Goal: Contribute content: Contribute content

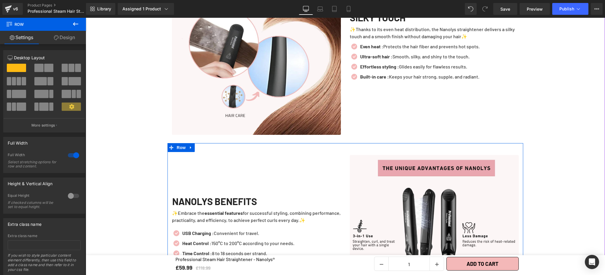
scroll to position [1727, 0]
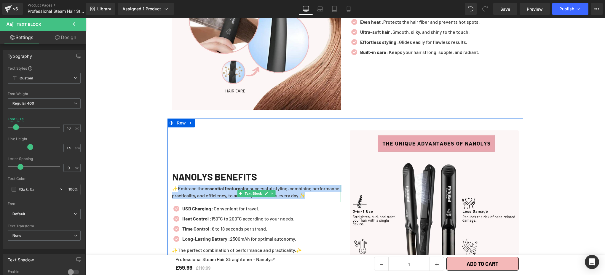
drag, startPoint x: 175, startPoint y: 183, endPoint x: 326, endPoint y: 192, distance: 151.5
click at [326, 192] on p "✨Embrace the essential features for successful styling, combining performance, …" at bounding box center [256, 192] width 169 height 14
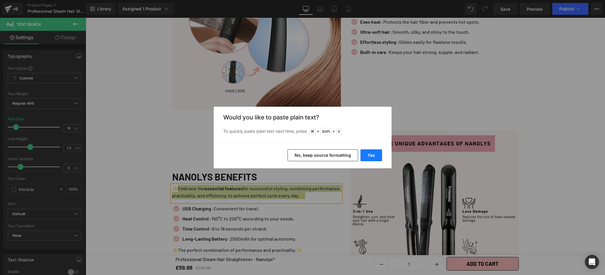
click at [364, 159] on button "Yes" at bounding box center [372, 155] width 22 height 12
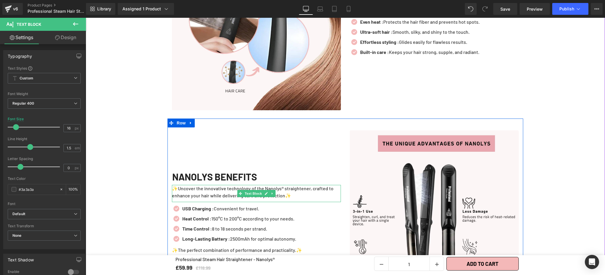
click at [283, 185] on p "✨Uncover the innovative technology of the Nanolys® straightener, crafted to enh…" at bounding box center [256, 192] width 169 height 14
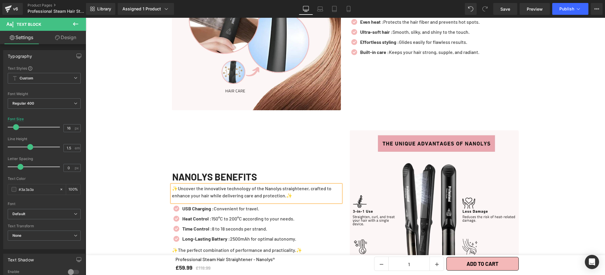
click at [174, 185] on p "✨Uncover the innovative technology of the Nanolys straightener, crafted to enha…" at bounding box center [256, 192] width 169 height 14
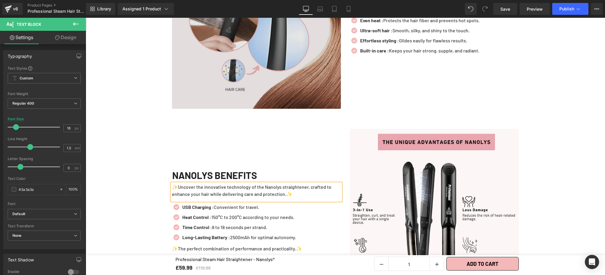
scroll to position [1735, 0]
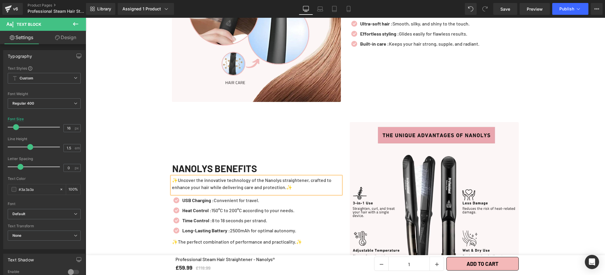
click at [281, 140] on div "NANOLYS BENEFITS Heading ✨Uncover the innovative technology of the Nanolys stra…" at bounding box center [257, 206] width 178 height 169
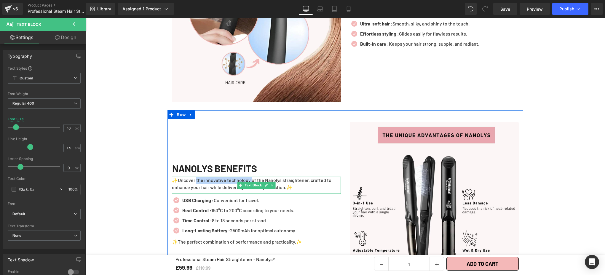
drag, startPoint x: 194, startPoint y: 175, endPoint x: 248, endPoint y: 175, distance: 54.8
click at [248, 177] on p "✨Uncover the innovative technology of the Nanolys straightener, crafted to enha…" at bounding box center [256, 184] width 169 height 14
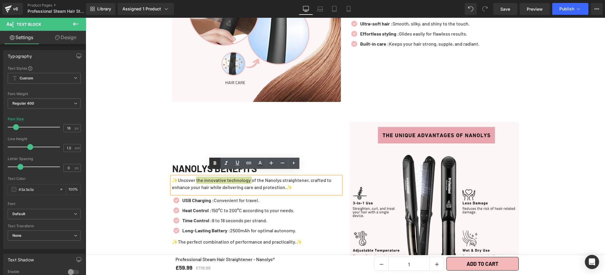
click at [217, 165] on icon at bounding box center [214, 163] width 7 height 7
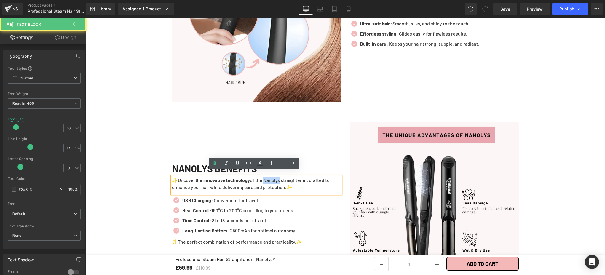
drag, startPoint x: 266, startPoint y: 175, endPoint x: 284, endPoint y: 175, distance: 18.1
click at [284, 177] on p "✨Uncover the innovative technology of the Nanolys straightener, crafted to enha…" at bounding box center [256, 184] width 169 height 14
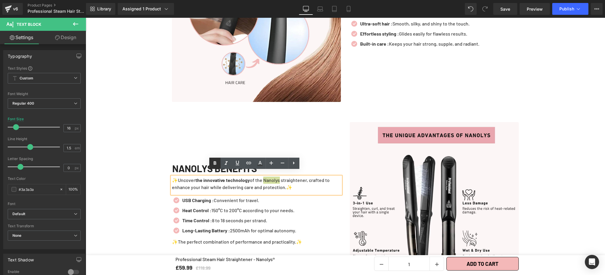
drag, startPoint x: 216, startPoint y: 164, endPoint x: 162, endPoint y: 151, distance: 55.2
click at [216, 164] on icon at bounding box center [214, 164] width 3 height 4
drag, startPoint x: 330, startPoint y: 175, endPoint x: 208, endPoint y: 182, distance: 122.3
click at [208, 182] on p "✨Uncover the innovative technology of the Nanolys straightener, crafted to enha…" at bounding box center [256, 184] width 169 height 14
click at [215, 167] on link at bounding box center [214, 163] width 11 height 11
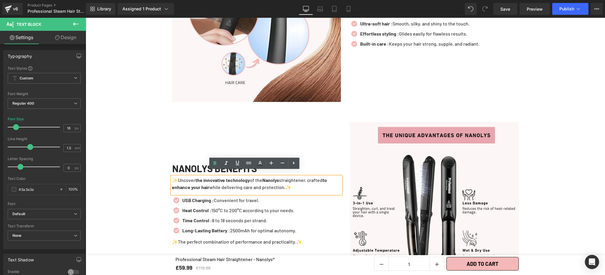
drag, startPoint x: 247, startPoint y: 182, endPoint x: 288, endPoint y: 184, distance: 41.6
click at [288, 184] on p "✨Uncover the innovative technology of the Nanolys straightener, crafted to enha…" at bounding box center [256, 184] width 169 height 14
click at [216, 164] on icon at bounding box center [214, 164] width 3 height 4
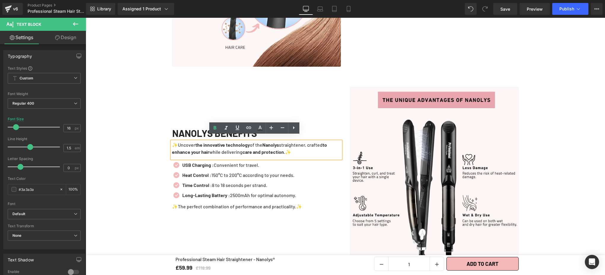
scroll to position [1779, 0]
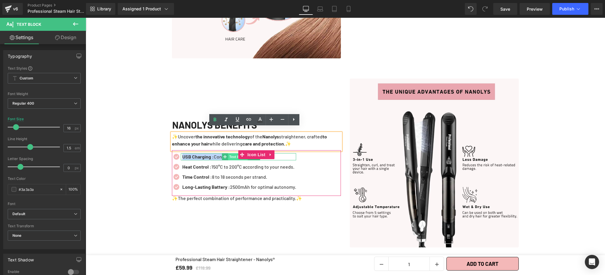
drag, startPoint x: 181, startPoint y: 151, endPoint x: 231, endPoint y: 152, distance: 50.1
click at [231, 153] on div "USB Charging : Convenient for travel. Text Block" at bounding box center [238, 156] width 115 height 7
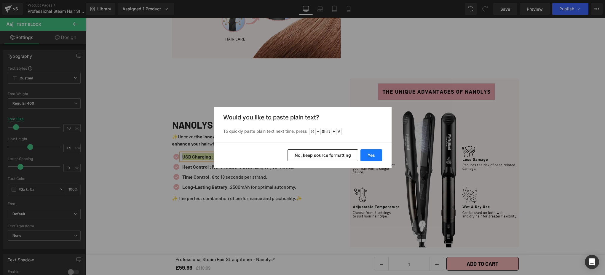
click at [371, 156] on button "Yes" at bounding box center [372, 155] width 22 height 12
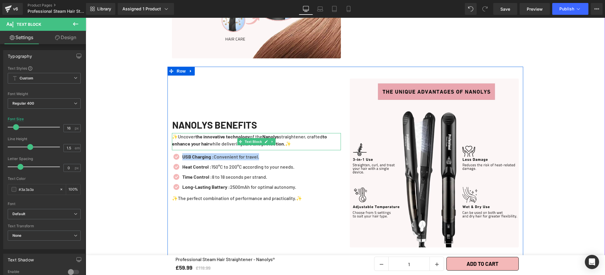
click at [307, 139] on p "✨Uncover the innovative technology of the Nanolys straightener, crafted to enha…" at bounding box center [256, 140] width 169 height 14
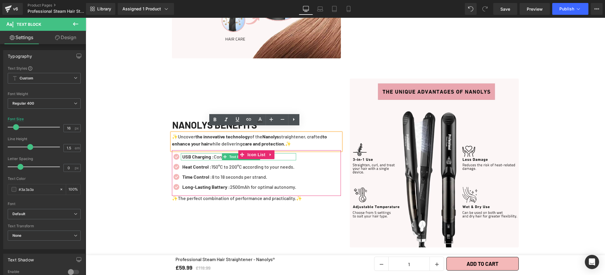
click at [211, 154] on strong "USB Charging :" at bounding box center [197, 157] width 31 height 6
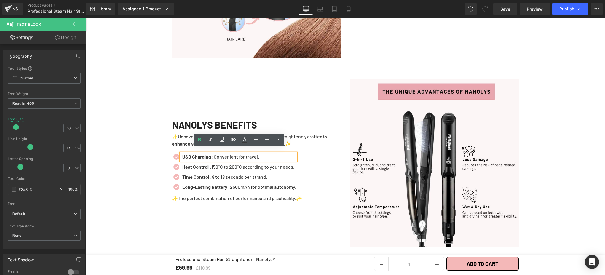
click at [252, 153] on p "USB Charging : Convenient for travel." at bounding box center [239, 156] width 114 height 7
click at [272, 153] on p "USB Charging : Convenient for travel." at bounding box center [239, 156] width 114 height 7
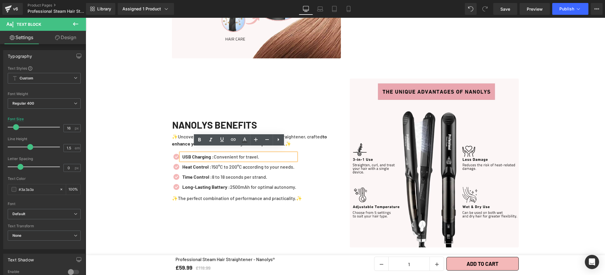
click at [272, 153] on p "USB Charging : Convenient for travel." at bounding box center [239, 156] width 114 height 7
drag, startPoint x: 263, startPoint y: 152, endPoint x: 180, endPoint y: 151, distance: 82.4
click at [182, 153] on p "USB Charging : Convenient for travel." at bounding box center [239, 156] width 114 height 7
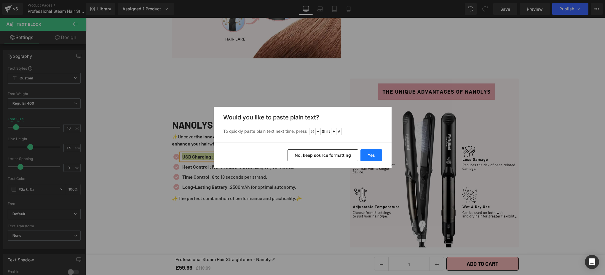
click at [363, 157] on button "Yes" at bounding box center [372, 155] width 22 height 12
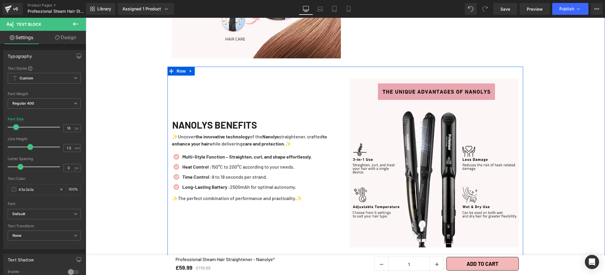
click at [332, 220] on div "NANOLYS BENEFITS Heading ✨Uncover the innovative technology of the Nanolys stra…" at bounding box center [257, 163] width 178 height 169
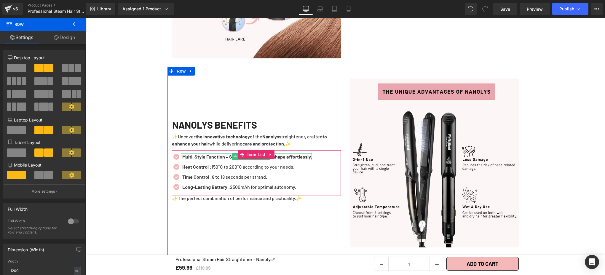
click at [228, 154] on b "Multi-Style Function – Straighten, curl, and shape effortlessly." at bounding box center [247, 157] width 130 height 6
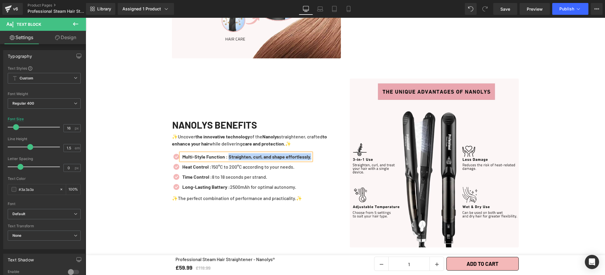
drag, startPoint x: 229, startPoint y: 151, endPoint x: 353, endPoint y: 157, distance: 124.4
click at [311, 153] on div "Multi-Style Function : Straighten, curl, and shape effortlessly." at bounding box center [246, 156] width 130 height 7
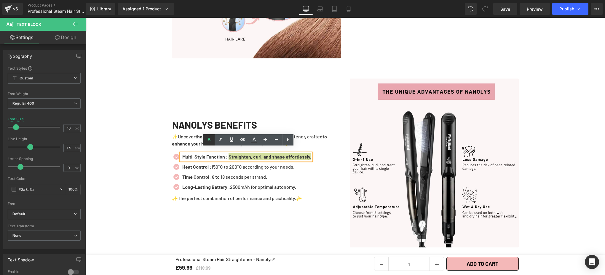
click at [207, 139] on icon at bounding box center [208, 139] width 7 height 7
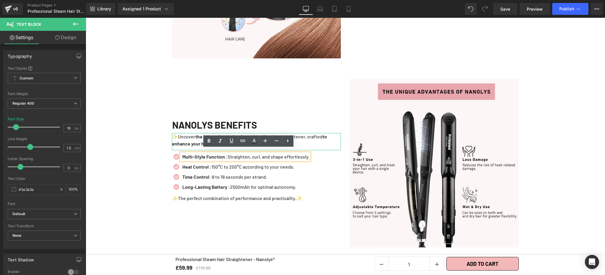
scroll to position [1778, 0]
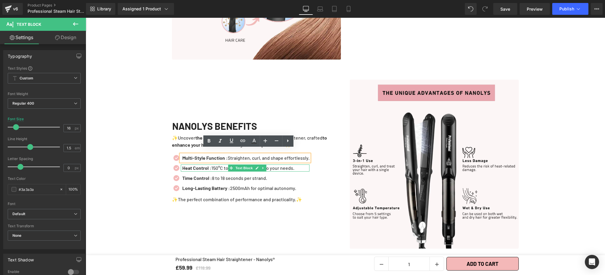
click at [186, 165] on strong "Heat Control :" at bounding box center [196, 168] width 29 height 6
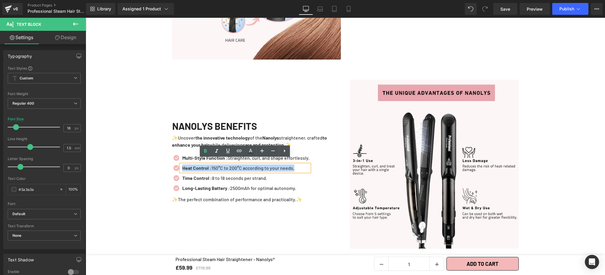
drag, startPoint x: 180, startPoint y: 162, endPoint x: 301, endPoint y: 164, distance: 121.3
click at [301, 165] on p "Heat Control : 150°C to 200°C according to your needs." at bounding box center [245, 168] width 127 height 7
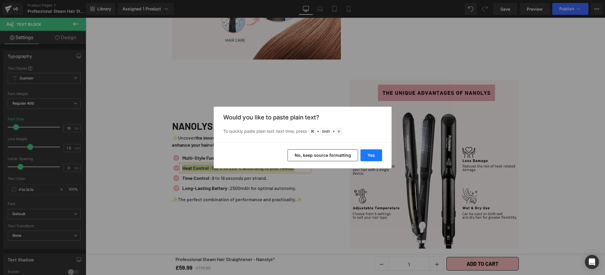
click at [369, 157] on button "Yes" at bounding box center [372, 155] width 22 height 12
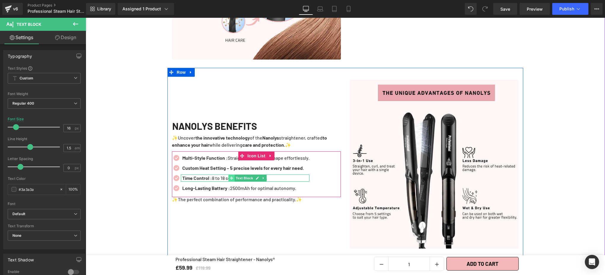
click at [232, 175] on span at bounding box center [232, 178] width 6 height 7
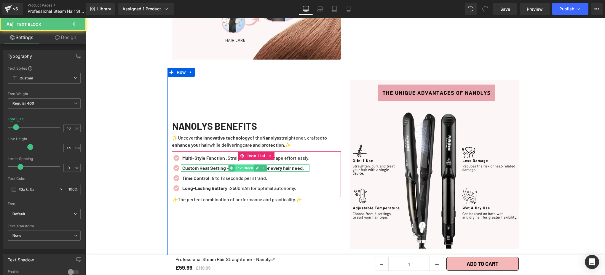
click at [235, 165] on span "Text Block" at bounding box center [245, 168] width 20 height 7
click at [256, 166] on icon at bounding box center [257, 168] width 3 height 4
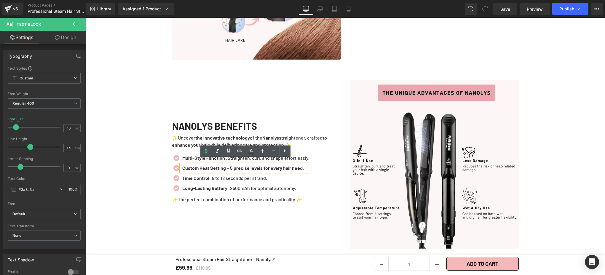
click at [230, 165] on b "Custom Heat Setting – 5 precise levels for every hair need." at bounding box center [243, 168] width 122 height 6
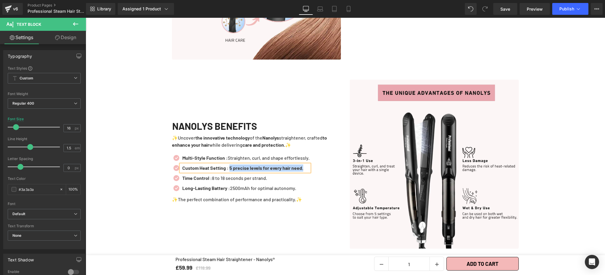
drag, startPoint x: 231, startPoint y: 162, endPoint x: 312, endPoint y: 164, distance: 81.5
click at [310, 165] on div "Custom Heat Setting : 5 precise levels for every hair need." at bounding box center [245, 168] width 129 height 7
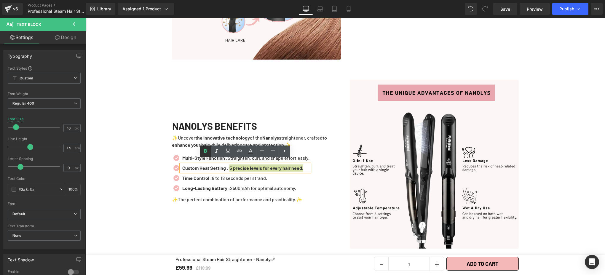
click at [205, 152] on icon at bounding box center [205, 151] width 7 height 7
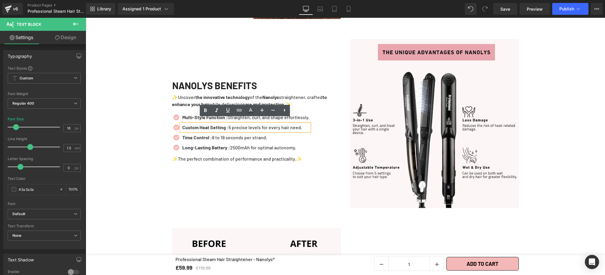
scroll to position [1819, 0]
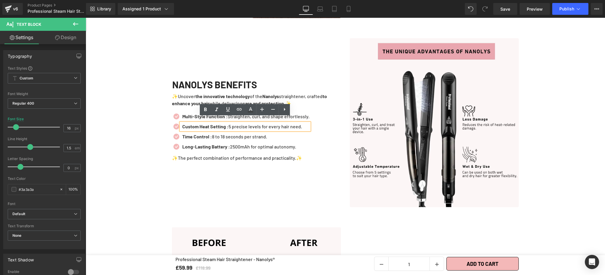
click at [252, 178] on div "NANOLYS BENEFITS Heading ✨Uncover the innovative technology of the Nanolys stra…" at bounding box center [257, 122] width 178 height 169
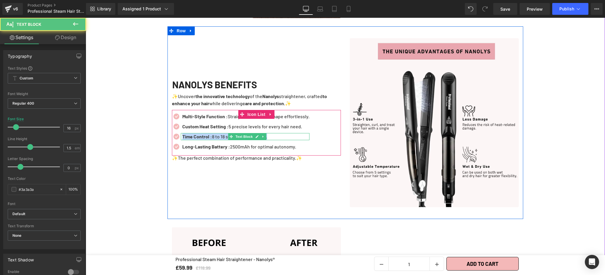
drag, startPoint x: 181, startPoint y: 132, endPoint x: 288, endPoint y: 131, distance: 107.3
click at [288, 133] on p "Time Control : 8 to 18 seconds per strand." at bounding box center [245, 136] width 127 height 7
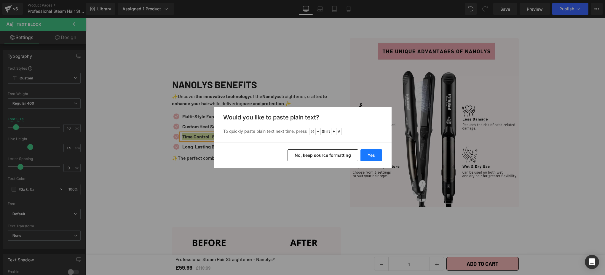
click at [374, 154] on button "Yes" at bounding box center [372, 155] width 22 height 12
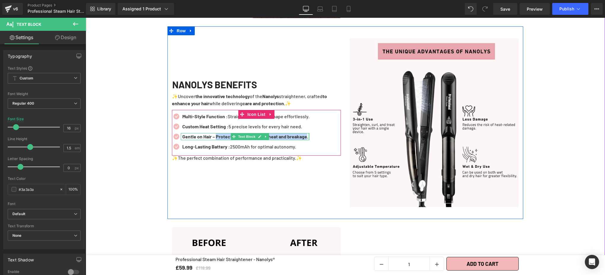
drag, startPoint x: 218, startPoint y: 131, endPoint x: 315, endPoint y: 132, distance: 97.2
click at [310, 133] on div "Gentle on Hair – Protects from excessive heat and breakage. Text Block" at bounding box center [245, 136] width 129 height 7
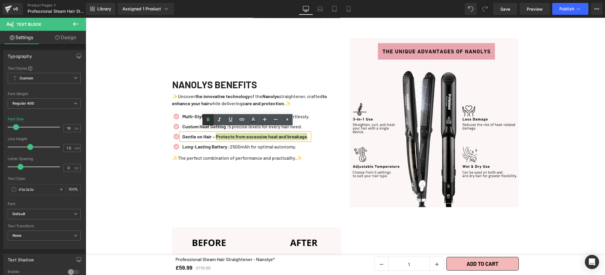
click at [207, 119] on icon at bounding box center [208, 119] width 7 height 7
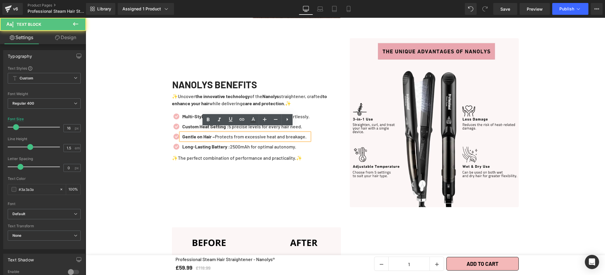
click at [215, 134] on strong "Gentle on Hair –" at bounding box center [198, 137] width 33 height 6
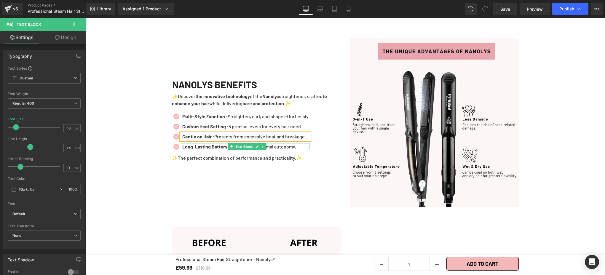
click at [220, 144] on strong "Long-Lasting Battery :" at bounding box center [206, 147] width 48 height 6
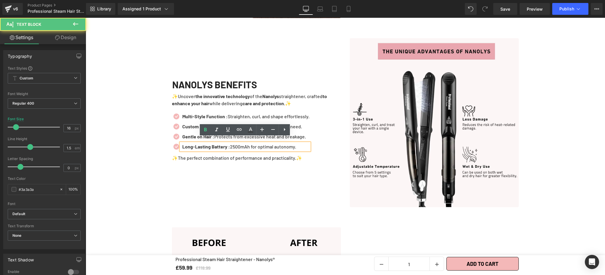
click at [300, 143] on p "Long-Lasting Battery : 2500mAh for optimal autonomy." at bounding box center [245, 146] width 127 height 7
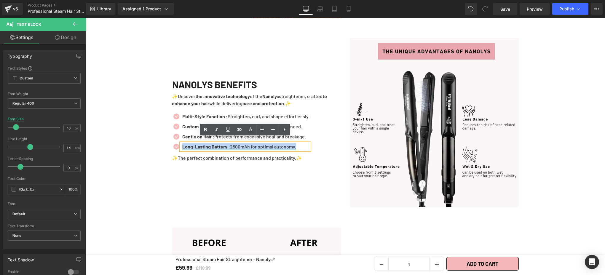
click at [300, 143] on p "Long-Lasting Battery : 2500mAh for optimal autonomy." at bounding box center [245, 146] width 127 height 7
click at [313, 164] on div "NANOLYS BENEFITS Heading ✨Uncover the innovative technology of the Nanolys stra…" at bounding box center [257, 122] width 178 height 169
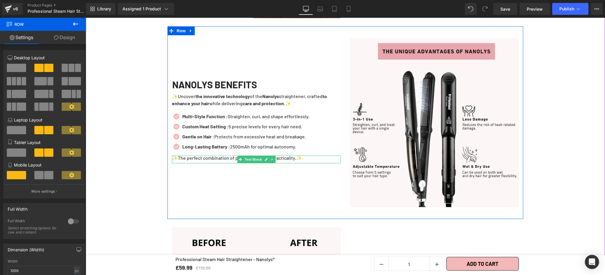
click at [280, 156] on p "✨The perfect combination of performance and practicality.✨" at bounding box center [256, 158] width 169 height 5
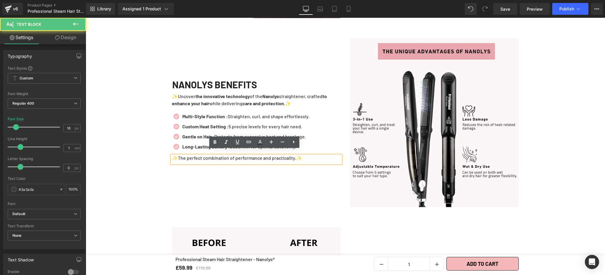
click at [306, 156] on p "✨The perfect combination of performance and practicality.✨" at bounding box center [256, 158] width 169 height 5
drag, startPoint x: 279, startPoint y: 195, endPoint x: 280, endPoint y: 188, distance: 7.1
click at [279, 195] on div "NANOLYS BENEFITS Heading ✨Uncover the innovative technology of the Nanolys stra…" at bounding box center [257, 122] width 178 height 169
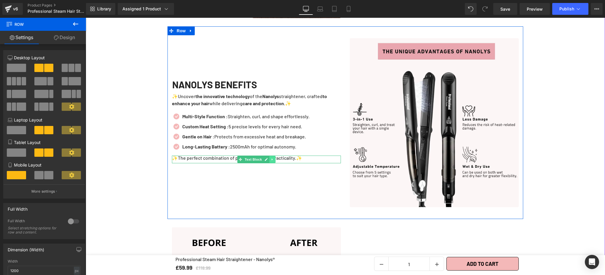
click at [271, 156] on link at bounding box center [272, 159] width 6 height 7
click at [275, 156] on link at bounding box center [275, 159] width 6 height 7
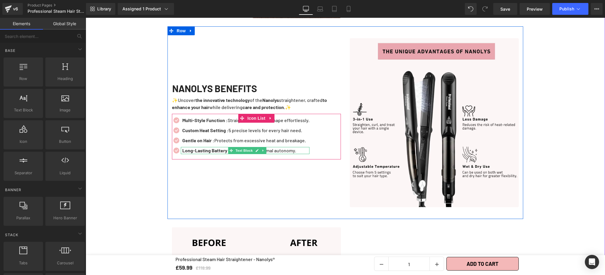
click at [302, 147] on p "Long-Lasting Battery : 2500mAh for optimal autonomy." at bounding box center [245, 150] width 127 height 7
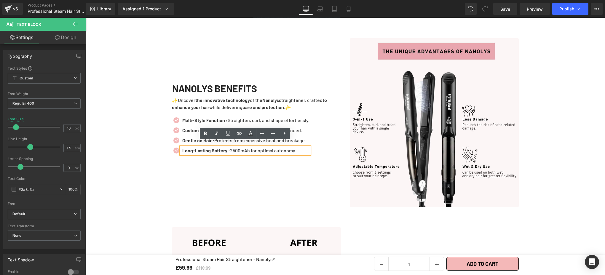
click at [219, 148] on strong "Long-Lasting Battery :" at bounding box center [206, 151] width 48 height 6
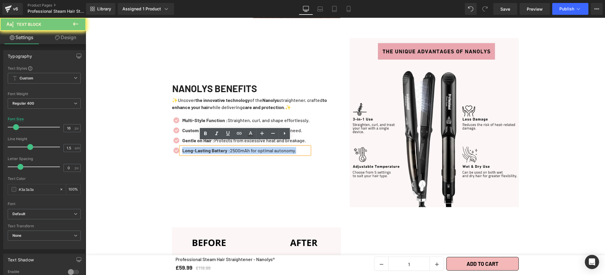
click at [219, 148] on strong "Long-Lasting Battery :" at bounding box center [206, 151] width 48 height 6
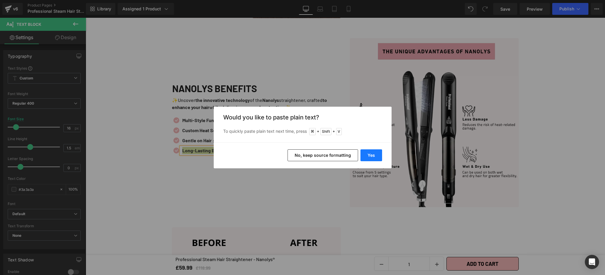
click at [371, 157] on button "Yes" at bounding box center [372, 155] width 22 height 12
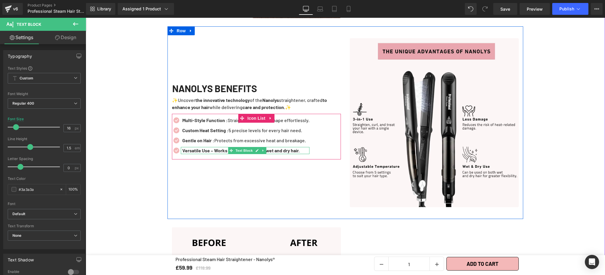
click at [215, 148] on b "Versatile Use – Works perfectly on both wet and dry hair." at bounding box center [240, 151] width 117 height 6
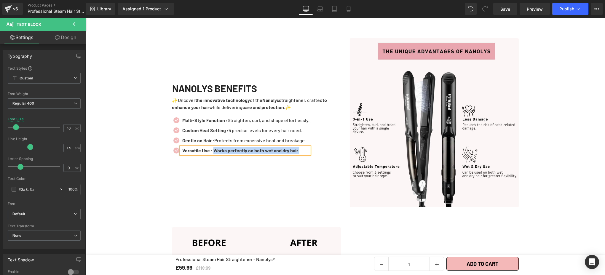
drag, startPoint x: 214, startPoint y: 145, endPoint x: 309, endPoint y: 148, distance: 94.9
click at [309, 148] on p "Versatile Use : Works perfectly on both wet and dry hair." at bounding box center [245, 150] width 127 height 7
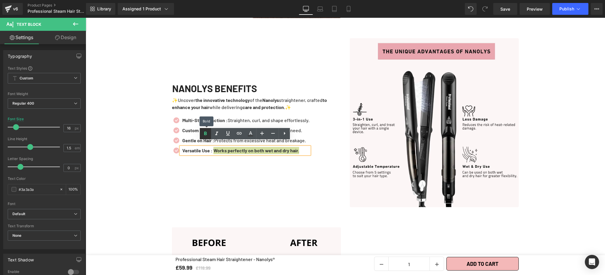
click at [206, 136] on icon at bounding box center [205, 133] width 7 height 7
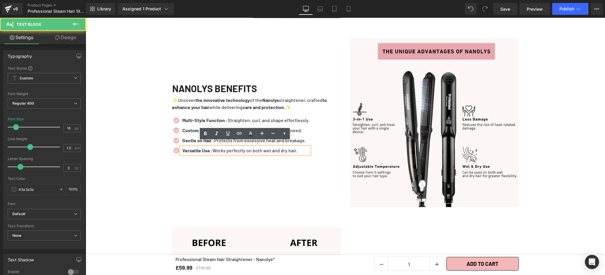
click at [218, 147] on p "Versatile Use : Works perfectly on both wet and dry hair." at bounding box center [245, 150] width 127 height 7
click at [276, 177] on div "NANOLYS BENEFITS Heading ✨Uncover the innovative technology of the Nanolys stra…" at bounding box center [257, 122] width 178 height 169
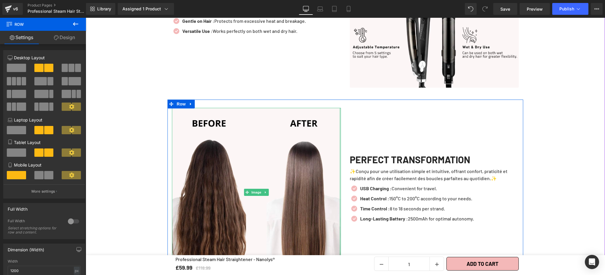
scroll to position [1991, 0]
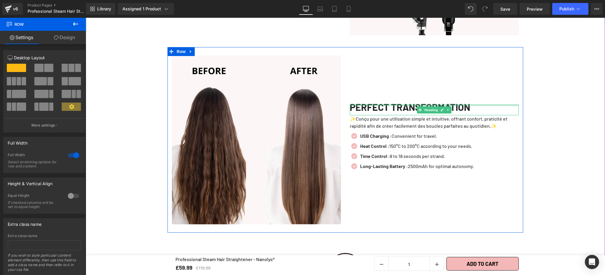
click at [486, 105] on h1 "PERFECT TRANSFORMATION" at bounding box center [434, 107] width 169 height 5
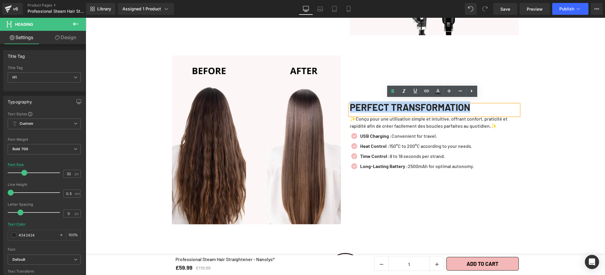
copy h1 "PERFECT TRANSFORMATION"
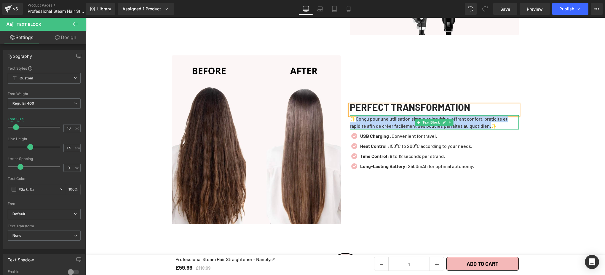
drag, startPoint x: 352, startPoint y: 113, endPoint x: 489, endPoint y: 121, distance: 136.6
click at [489, 121] on p "✨Conçu pour une utilisation simple et intuitive, offrant confort, praticité et …" at bounding box center [434, 122] width 169 height 14
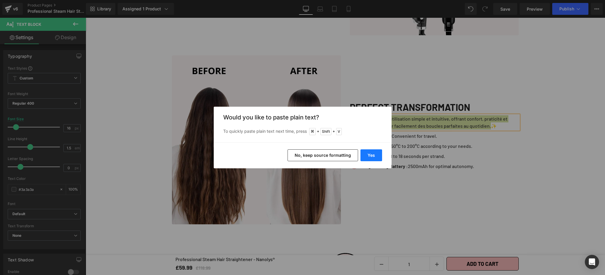
click at [370, 156] on button "Yes" at bounding box center [372, 155] width 22 height 12
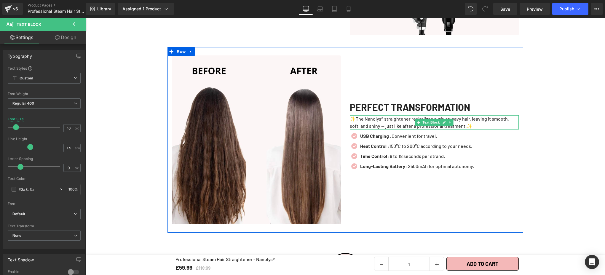
click at [384, 115] on p "✨The Nanolys® straightener revitalizes curly or wavy hair, leaving it smooth, s…" at bounding box center [434, 122] width 169 height 14
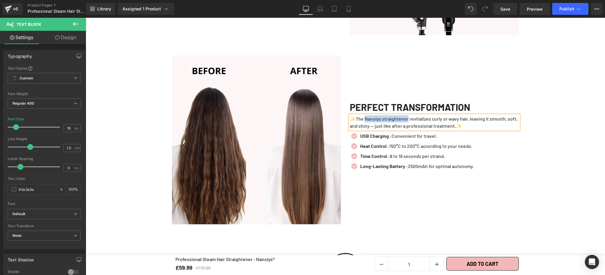
drag, startPoint x: 362, startPoint y: 114, endPoint x: 405, endPoint y: 113, distance: 43.0
click at [405, 115] on p "✨The Nanolys straightener revitalizes curly or wavy hair, leaving it smooth, so…" at bounding box center [434, 122] width 169 height 14
click at [394, 101] on icon at bounding box center [392, 101] width 7 height 7
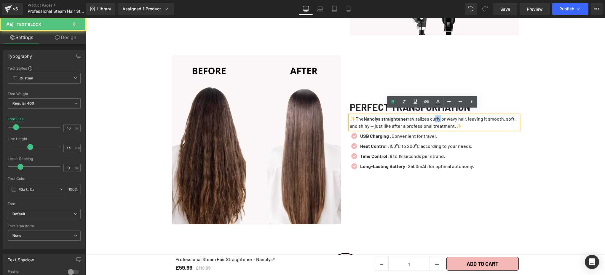
drag, startPoint x: 435, startPoint y: 114, endPoint x: 443, endPoint y: 113, distance: 8.8
click at [443, 115] on p "✨The Nanolys straightener revitalizes curly or wavy hair, leaving it smooth, so…" at bounding box center [434, 122] width 169 height 14
click at [444, 115] on p "✨The Nanolys straightener revitalizes curly or wavy hair, leaving it smooth, so…" at bounding box center [434, 122] width 169 height 14
click at [443, 117] on p "✨The Nanolys straightener revitalizes curly or wavy hair, leaving it smooth, so…" at bounding box center [434, 122] width 169 height 14
click at [444, 117] on p "✨The Nanolys straightener revitalizes curly or wavy hair, leaving it smooth, so…" at bounding box center [434, 122] width 169 height 14
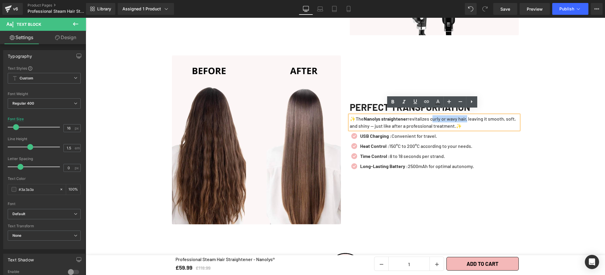
drag, startPoint x: 433, startPoint y: 113, endPoint x: 469, endPoint y: 115, distance: 36.8
click at [469, 115] on p "✨The Nanolys straightener revitalizes curly or wavy hair, leaving it smooth, so…" at bounding box center [434, 122] width 169 height 14
click at [395, 102] on icon at bounding box center [392, 101] width 7 height 7
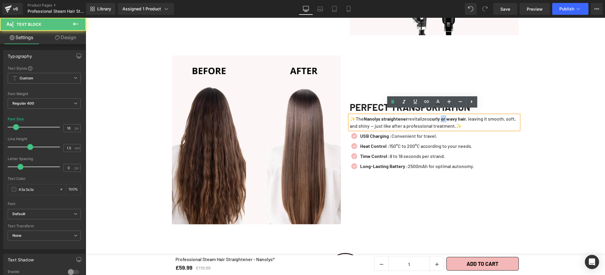
drag, startPoint x: 451, startPoint y: 114, endPoint x: 495, endPoint y: 119, distance: 44.4
click at [447, 116] on strong "curly or wavy hair" at bounding box center [447, 119] width 37 height 6
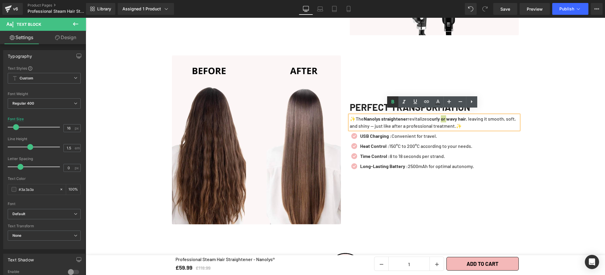
click at [395, 102] on icon at bounding box center [392, 101] width 7 height 7
drag, startPoint x: 433, startPoint y: 115, endPoint x: 473, endPoint y: 115, distance: 39.7
click at [473, 115] on p "✨The Nanolys straightener revitalizes curly or wavy hair , leaving it smooth, s…" at bounding box center [434, 122] width 169 height 14
click at [392, 101] on icon at bounding box center [392, 102] width 3 height 4
drag, startPoint x: 473, startPoint y: 114, endPoint x: 508, endPoint y: 115, distance: 35.3
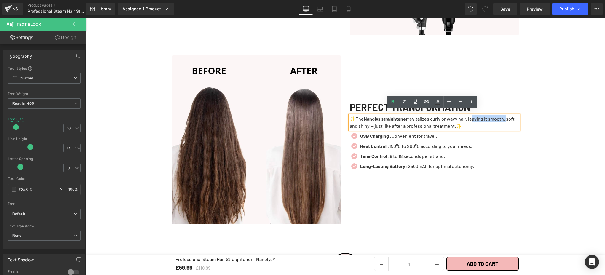
click at [508, 115] on p "✨The Nanolys straightener revitalizes curly or wavy hair, leaving it smooth, so…" at bounding box center [434, 122] width 169 height 14
click at [395, 103] on icon at bounding box center [392, 101] width 7 height 7
drag, startPoint x: 379, startPoint y: 122, endPoint x: 349, endPoint y: 120, distance: 30.0
click at [350, 120] on p "✨The Nanolys straightener revitalizes curly or wavy hair, l eaving it smooth, s…" at bounding box center [434, 122] width 169 height 14
click at [395, 105] on icon at bounding box center [392, 101] width 7 height 7
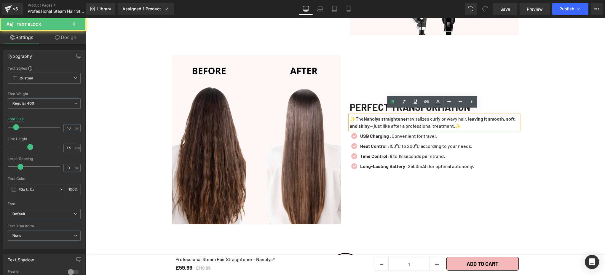
click at [473, 115] on p "✨The Nanolys straightener revitalizes curly or wavy hair, l eaving it smooth, s…" at bounding box center [434, 122] width 169 height 14
click at [395, 102] on icon at bounding box center [392, 101] width 7 height 7
click at [433, 211] on div "PERFECT TRANSFORMATION Heading ✨The Nanolys straightener revitalizes curly or w…" at bounding box center [434, 139] width 178 height 169
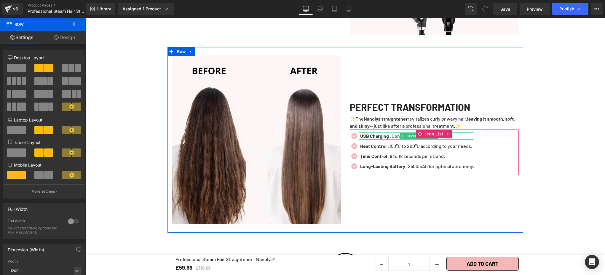
click at [371, 133] on strong "USB Charging :" at bounding box center [375, 136] width 31 height 6
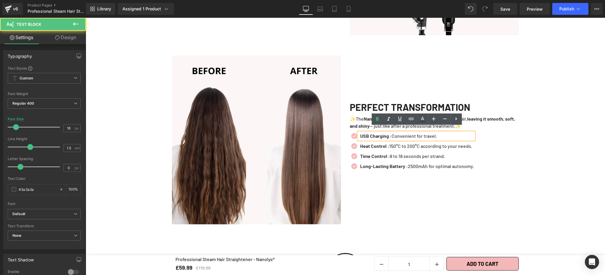
click at [442, 133] on p "USB Charging : Convenient for travel." at bounding box center [417, 136] width 114 height 7
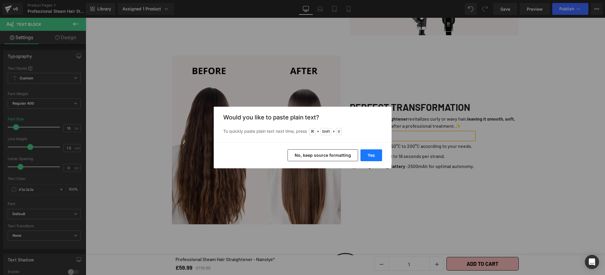
drag, startPoint x: 284, startPoint y: 138, endPoint x: 370, endPoint y: 156, distance: 87.4
click at [370, 156] on button "Yes" at bounding box center [372, 155] width 22 height 12
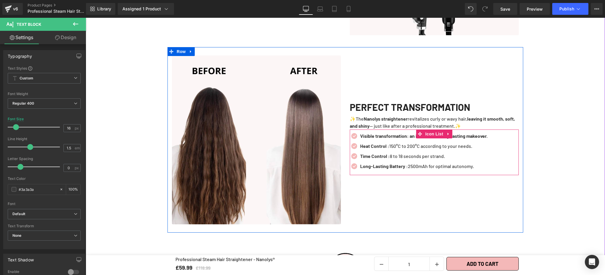
click at [471, 133] on b "Visible transformation: an instant and long-lasting makeover." at bounding box center [423, 136] width 127 height 6
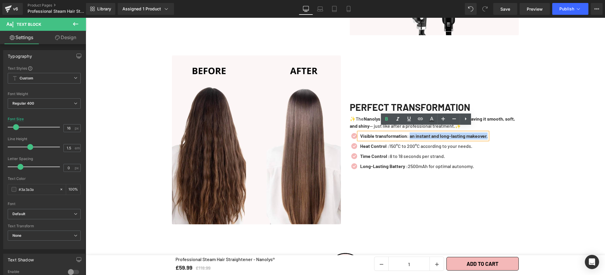
drag, startPoint x: 496, startPoint y: 132, endPoint x: 410, endPoint y: 131, distance: 86.0
click at [410, 133] on div "Visible transformation: an instant and long-lasting makeover." at bounding box center [423, 136] width 129 height 7
drag, startPoint x: 385, startPoint y: 120, endPoint x: 401, endPoint y: 123, distance: 16.2
click at [385, 120] on icon at bounding box center [386, 119] width 3 height 4
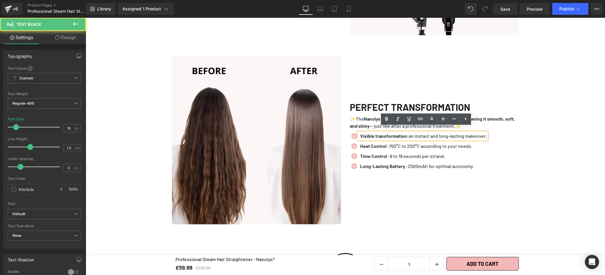
click at [413, 133] on div "Visible transformation: an instant and long-lasting makeover." at bounding box center [423, 136] width 128 height 7
click at [412, 133] on strong "Visible transformation: A" at bounding box center [386, 136] width 53 height 6
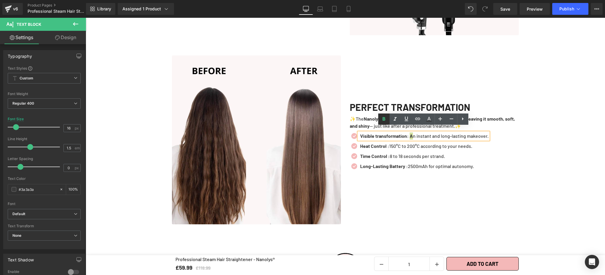
click at [387, 120] on icon at bounding box center [383, 119] width 7 height 7
click at [420, 189] on div "PERFECT TRANSFORMATION Heading ✨The Nanolys straightener revitalizes curly or w…" at bounding box center [434, 139] width 178 height 169
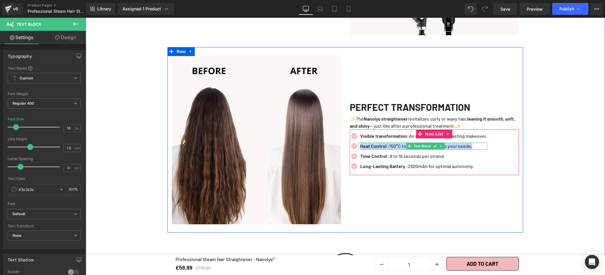
drag, startPoint x: 358, startPoint y: 141, endPoint x: 481, endPoint y: 143, distance: 123.1
click at [481, 143] on p "Heat Control : 150°C to 200°C according to your needs." at bounding box center [423, 146] width 127 height 7
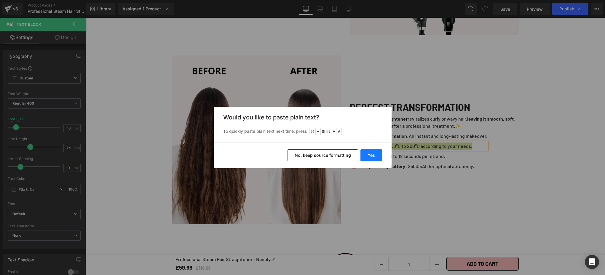
click at [378, 155] on button "Yes" at bounding box center [372, 155] width 22 height 12
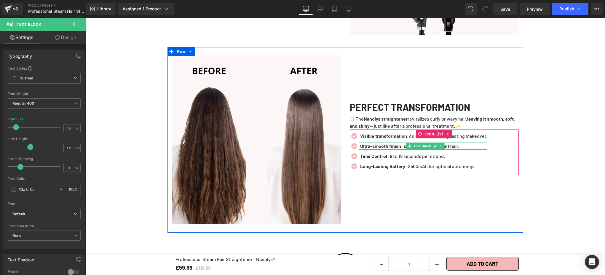
click at [401, 143] on b "Ultra-smooth finish: soft, silky, and radiant hair." at bounding box center [409, 146] width 99 height 6
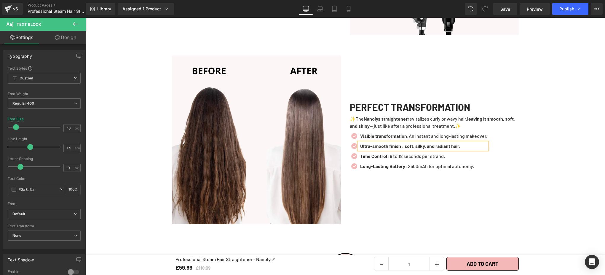
click at [408, 143] on b "Ultra-smooth finish : soft, silky, and radiant hair." at bounding box center [410, 146] width 100 height 6
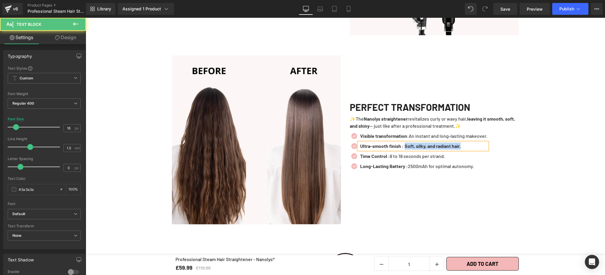
drag, startPoint x: 406, startPoint y: 140, endPoint x: 476, endPoint y: 140, distance: 69.4
click at [476, 143] on p "Ultra-smooth finish : Soft, silky, and radiant hair." at bounding box center [423, 146] width 127 height 7
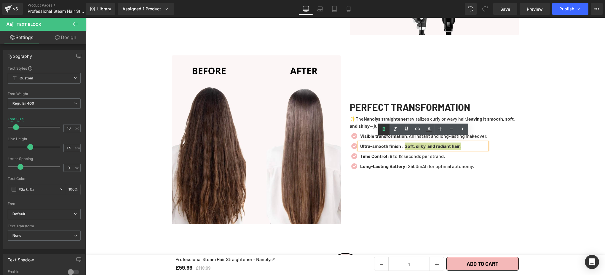
click at [386, 130] on icon at bounding box center [383, 129] width 7 height 7
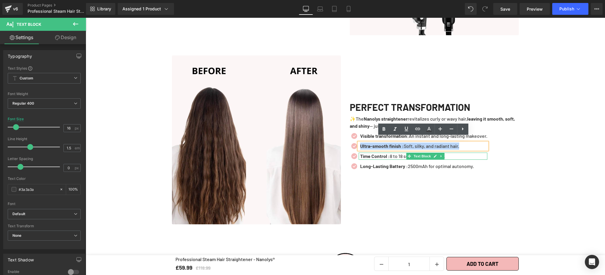
drag, startPoint x: 358, startPoint y: 151, endPoint x: 451, endPoint y: 151, distance: 92.8
click at [451, 153] on p "Time Control : 8 to 18 seconds per strand." at bounding box center [423, 156] width 127 height 7
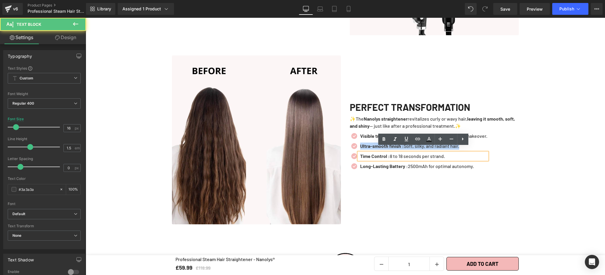
click at [450, 153] on p "Time Control : 8 to 18 seconds per strand." at bounding box center [423, 156] width 127 height 7
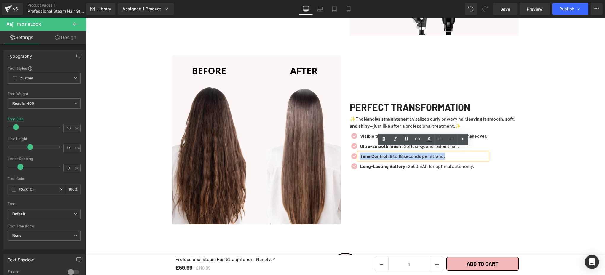
drag, startPoint x: 450, startPoint y: 150, endPoint x: 358, endPoint y: 151, distance: 92.8
click at [359, 153] on div "Time Control : 8 to 18 seconds per strand." at bounding box center [423, 156] width 129 height 7
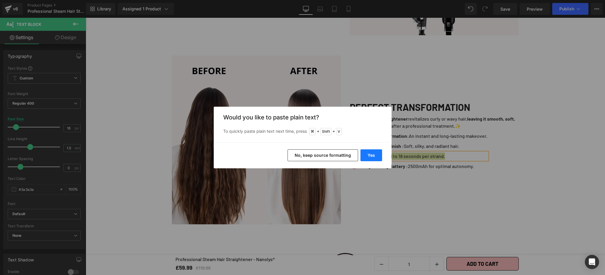
click at [374, 153] on button "Yes" at bounding box center [372, 155] width 22 height 12
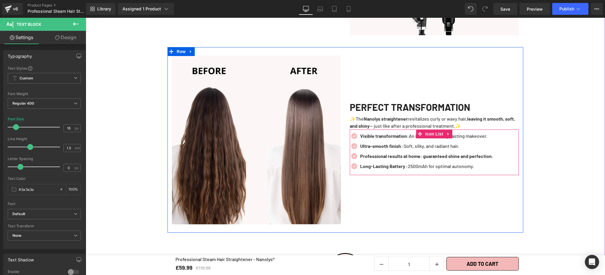
click at [436, 157] on ul "Icon Visible transformation: An instant and long-lasting makeover. Text Block I…" at bounding box center [421, 153] width 143 height 40
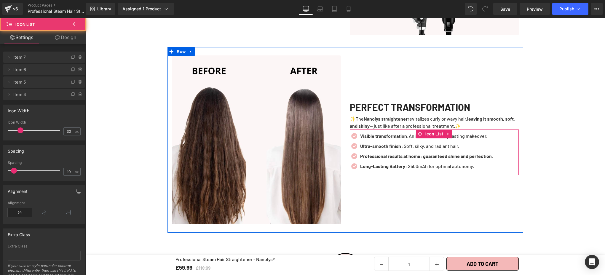
click at [433, 153] on span "Text Block" at bounding box center [428, 156] width 20 height 7
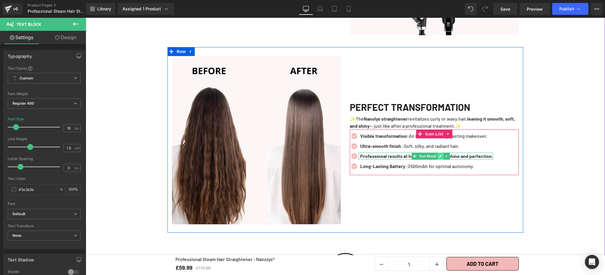
click at [439, 155] on icon at bounding box center [440, 156] width 3 height 3
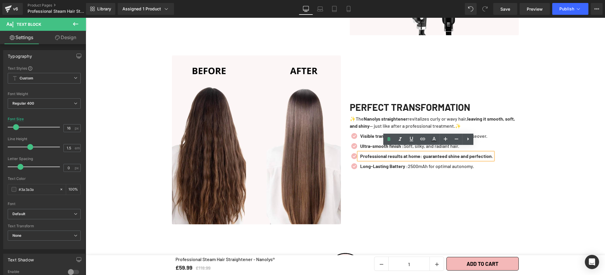
click at [430, 153] on b "Professional results at home: guaranteed shine and perfection." at bounding box center [426, 156] width 133 height 6
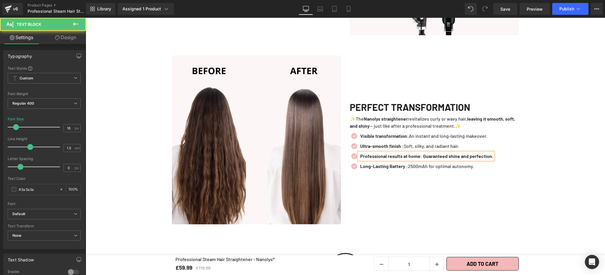
click at [423, 153] on b "Professional results at home: Guaranteed shine and perfection." at bounding box center [426, 156] width 133 height 6
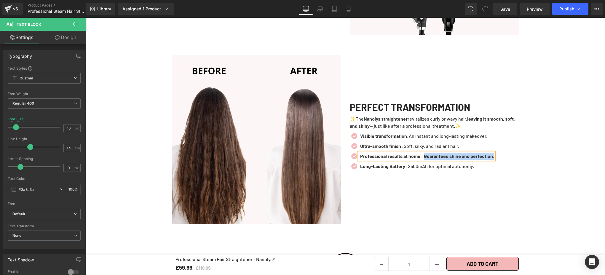
drag, startPoint x: 428, startPoint y: 151, endPoint x: 504, endPoint y: 153, distance: 76.2
click at [504, 153] on div "Icon Visible transformation: An instant and long-lasting makeover. Text Block I…" at bounding box center [434, 153] width 169 height 40
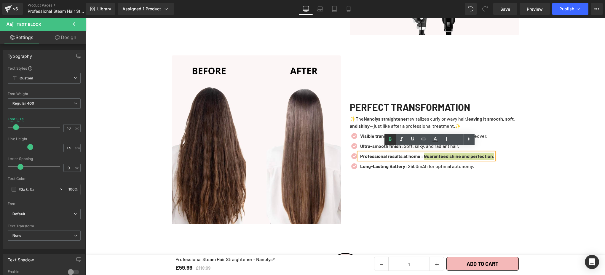
click at [389, 141] on icon at bounding box center [390, 140] width 3 height 4
click at [359, 163] on div at bounding box center [359, 166] width 1 height 7
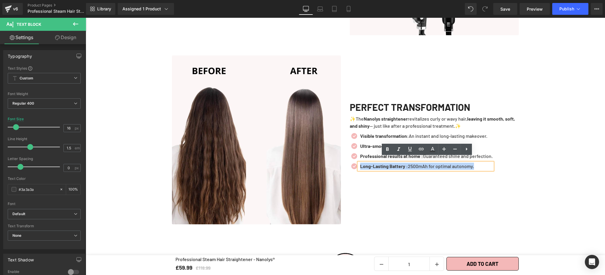
drag, startPoint x: 359, startPoint y: 161, endPoint x: 481, endPoint y: 164, distance: 122.8
click at [481, 164] on p "Long-Lasting Battery : 2500mAh for optimal autonomy." at bounding box center [426, 166] width 133 height 7
click at [397, 177] on div "PERFECT TRANSFORMATION Heading ✨The Nanolys straightener revitalizes curly or w…" at bounding box center [434, 139] width 178 height 169
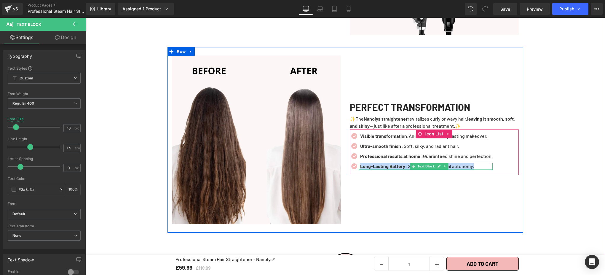
drag, startPoint x: 359, startPoint y: 161, endPoint x: 479, endPoint y: 161, distance: 119.8
click at [479, 163] on p "Long-Lasting Battery : 2500mAh for optimal autonomy." at bounding box center [426, 166] width 133 height 7
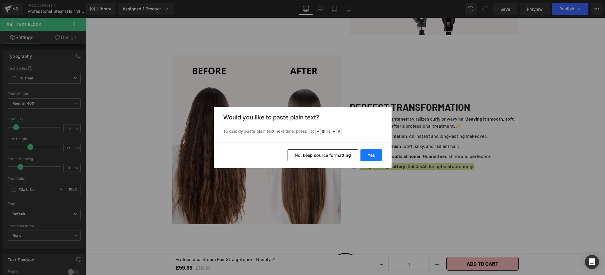
click at [370, 155] on button "Yes" at bounding box center [372, 155] width 22 height 12
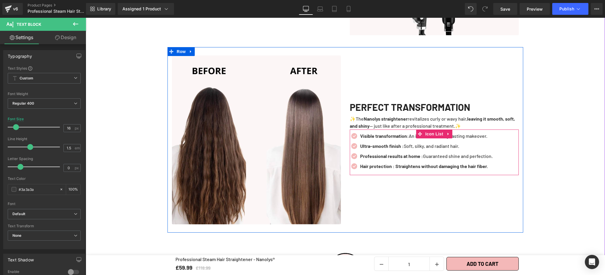
click at [423, 153] on span "Text Block" at bounding box center [426, 156] width 20 height 7
click at [438, 155] on icon at bounding box center [439, 156] width 3 height 3
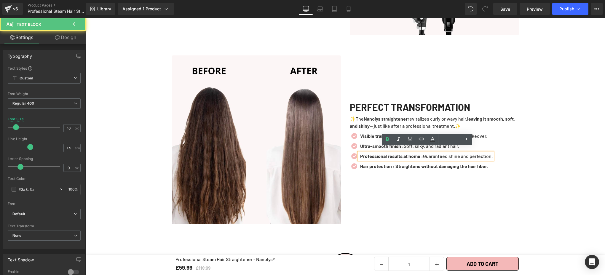
click at [423, 153] on strong "Professional results at home :" at bounding box center [391, 156] width 63 height 6
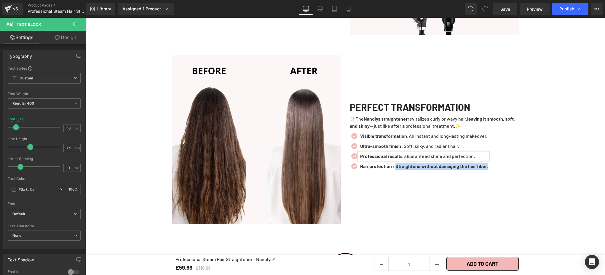
drag, startPoint x: 396, startPoint y: 161, endPoint x: 495, endPoint y: 163, distance: 99.3
click at [495, 163] on div "Icon Visible transformation: An instant and long-lasting makeover. Text Block I…" at bounding box center [434, 153] width 169 height 40
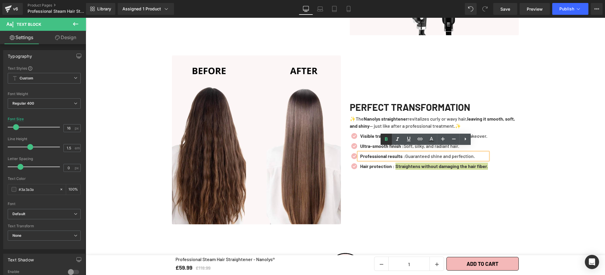
click at [385, 140] on icon at bounding box center [386, 140] width 3 height 4
click at [423, 176] on div "PERFECT TRANSFORMATION Heading ✨The Nanolys straightener revitalizes curly or w…" at bounding box center [434, 139] width 178 height 169
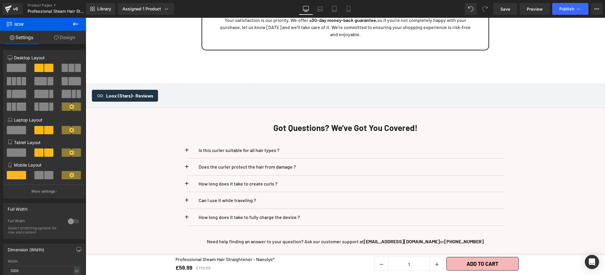
scroll to position [2339, 0]
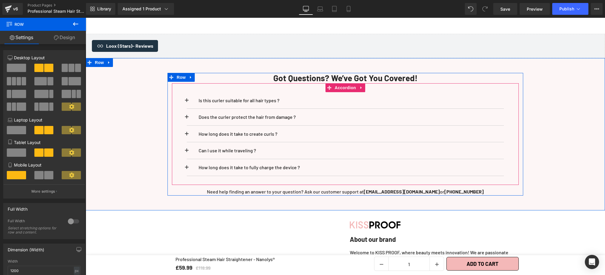
click at [237, 97] on p "Is this curler suitable for all hair types ?" at bounding box center [346, 101] width 294 height 8
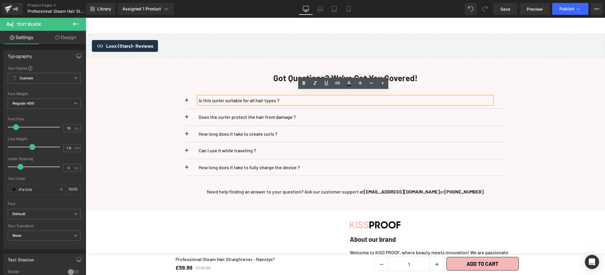
click at [281, 97] on p "Is this curler suitable for all hair types ?" at bounding box center [346, 101] width 294 height 8
click at [281, 98] on p "Is this curler suitable for all hair types ?" at bounding box center [346, 101] width 294 height 8
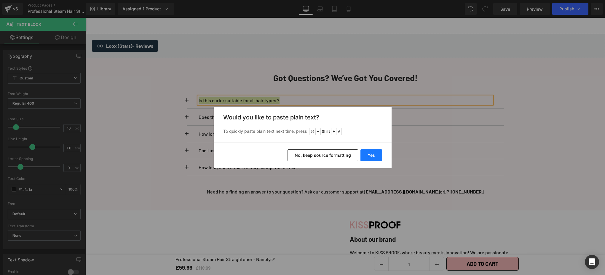
click at [374, 158] on button "Yes" at bounding box center [372, 155] width 22 height 12
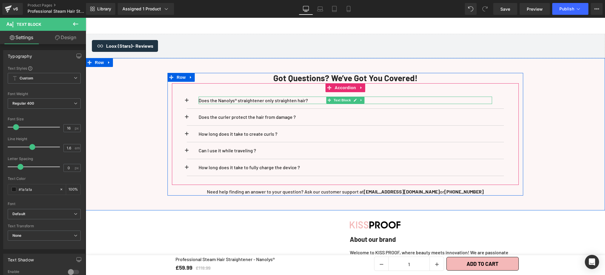
click at [305, 97] on p "Does the Nanolys® straightener only straighten hair?" at bounding box center [346, 101] width 294 height 8
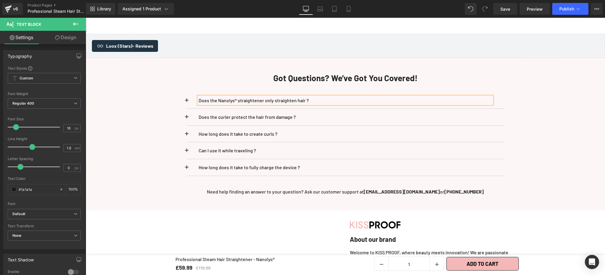
click at [520, 112] on div "Got Questions? We’ve Got You Covered! Heading Does the Nanolys® straightener on…" at bounding box center [346, 134] width 356 height 122
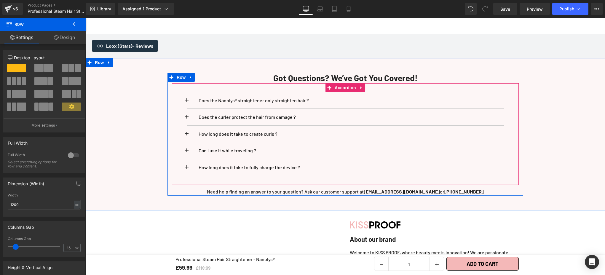
click at [187, 102] on span at bounding box center [187, 102] width 0 height 0
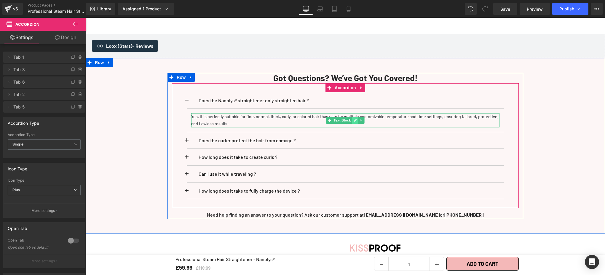
click at [354, 119] on icon at bounding box center [355, 121] width 3 height 4
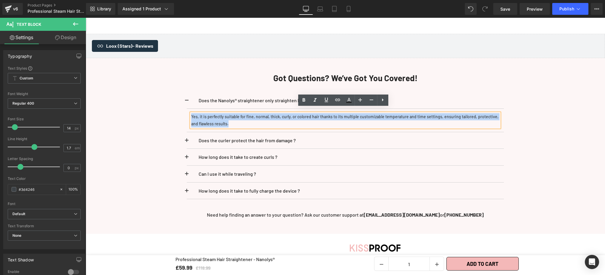
drag, startPoint x: 216, startPoint y: 120, endPoint x: 189, endPoint y: 112, distance: 28.1
click at [191, 113] on p "Yes, it is perfectly suitable for fine, normal, thick, curly, or colored hair t…" at bounding box center [345, 120] width 308 height 14
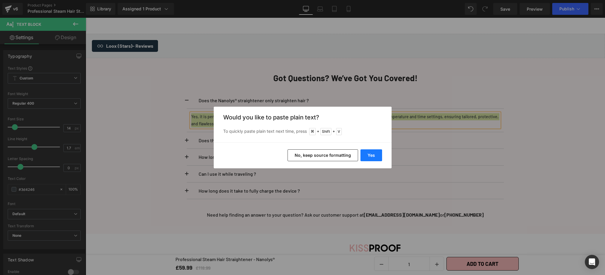
click at [374, 155] on button "Yes" at bounding box center [372, 155] width 22 height 12
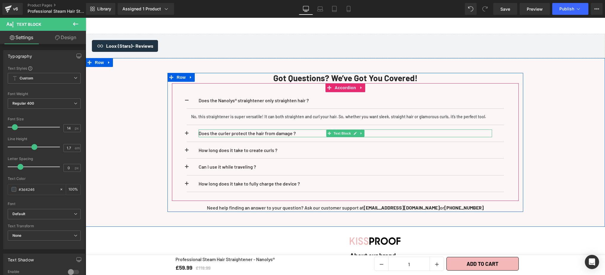
click at [231, 130] on p "Does the curler protect the hair from damage ?" at bounding box center [346, 134] width 294 height 8
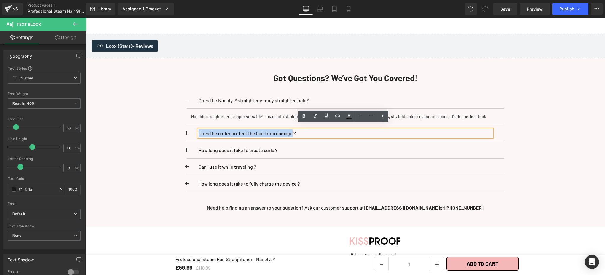
drag, startPoint x: 291, startPoint y: 130, endPoint x: 196, endPoint y: 129, distance: 94.6
click at [199, 130] on p "Does the curler protect the hair from damage ?" at bounding box center [346, 134] width 294 height 8
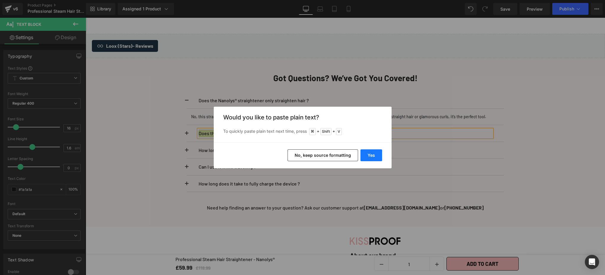
click at [366, 155] on button "Yes" at bounding box center [372, 155] width 22 height 12
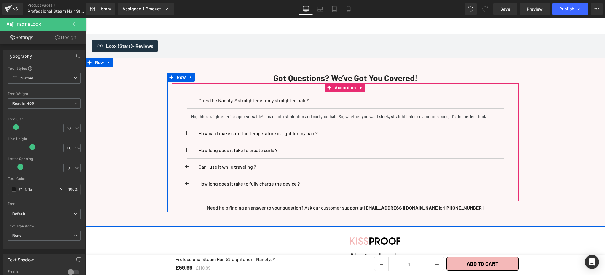
click at [187, 135] on span at bounding box center [187, 135] width 0 height 0
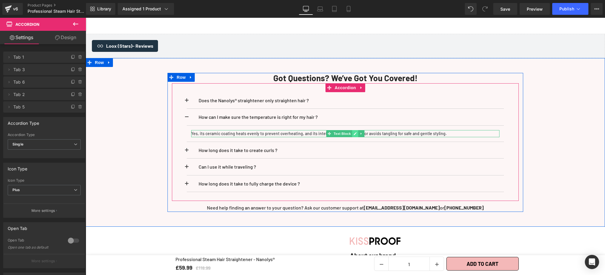
click at [354, 132] on icon at bounding box center [355, 134] width 3 height 4
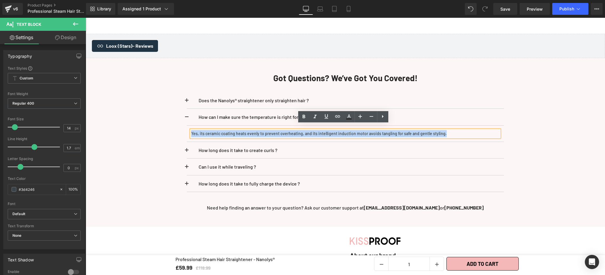
drag, startPoint x: 189, startPoint y: 127, endPoint x: 444, endPoint y: 131, distance: 255.3
click at [444, 131] on p "Yes, its ceramic coating heats evenly to prevent overheating, and its intellige…" at bounding box center [345, 133] width 308 height 7
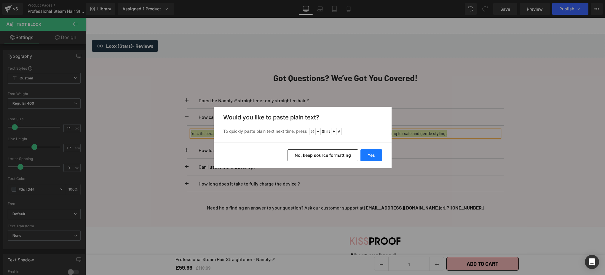
click at [373, 155] on button "Yes" at bounding box center [372, 155] width 22 height 12
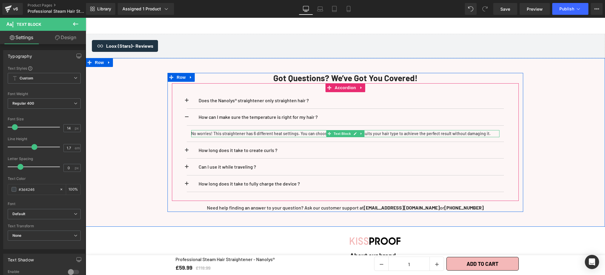
click at [253, 130] on p "No worries! This straightener has 6 different heat settings. You can choose the…" at bounding box center [345, 133] width 308 height 7
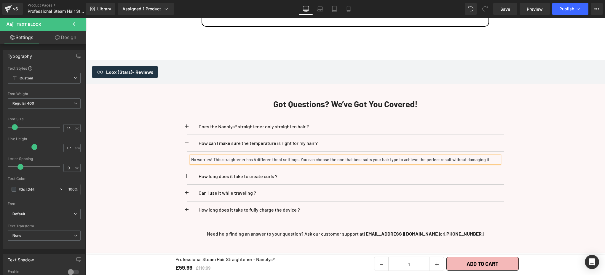
scroll to position [2312, 0]
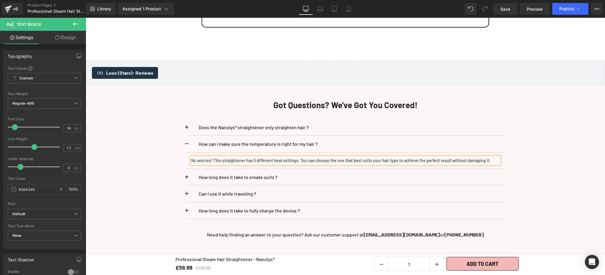
click at [535, 102] on div "Got Questions? We’ve Got You Covered! Heading Does the Nanolys® straightener on…" at bounding box center [345, 169] width 519 height 139
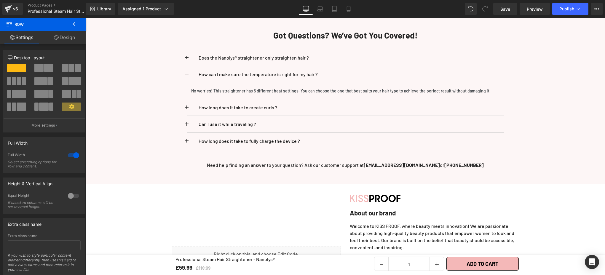
scroll to position [2361, 0]
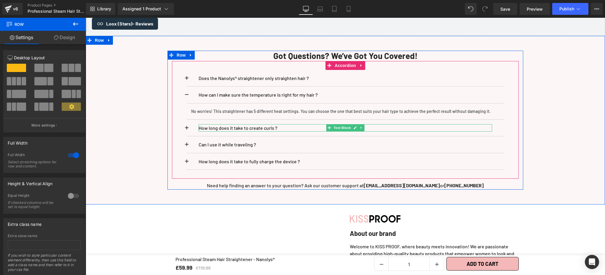
click at [209, 124] on p "How long does it take to create curls ?" at bounding box center [346, 128] width 294 height 8
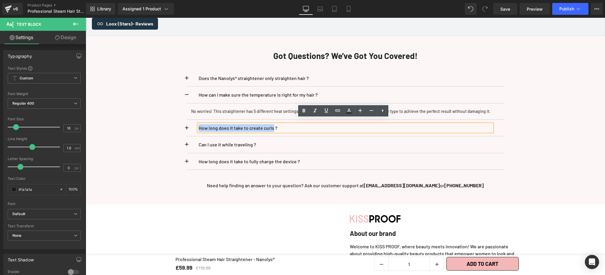
drag, startPoint x: 272, startPoint y: 123, endPoint x: 197, endPoint y: 124, distance: 75.0
click at [199, 124] on p "How long does it take to create curls ?" at bounding box center [346, 128] width 294 height 8
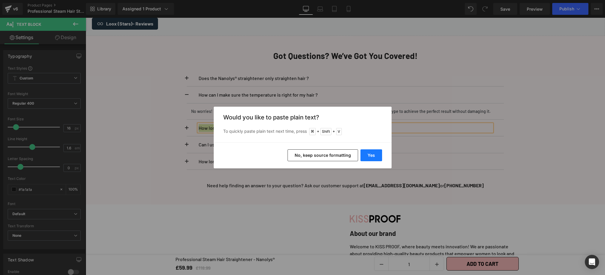
click at [369, 158] on button "Yes" at bounding box center [372, 155] width 22 height 12
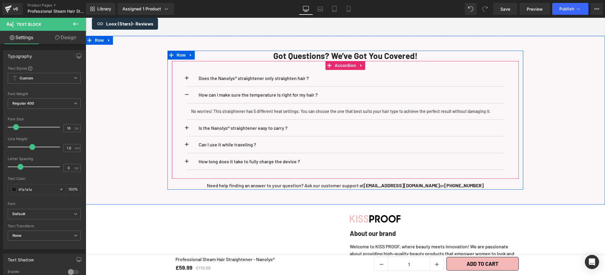
click at [187, 130] on span at bounding box center [187, 130] width 0 height 0
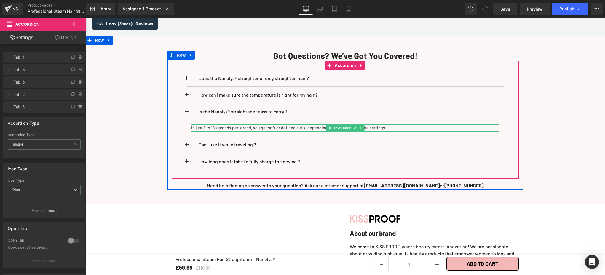
click at [354, 126] on icon at bounding box center [355, 128] width 3 height 4
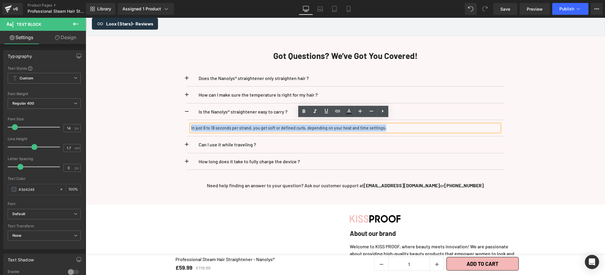
drag, startPoint x: 292, startPoint y: 125, endPoint x: 209, endPoint y: 117, distance: 83.2
click at [209, 120] on article "In just 8 to 18 seconds per strand, you get soft or defined curls, depending on…" at bounding box center [345, 128] width 317 height 16
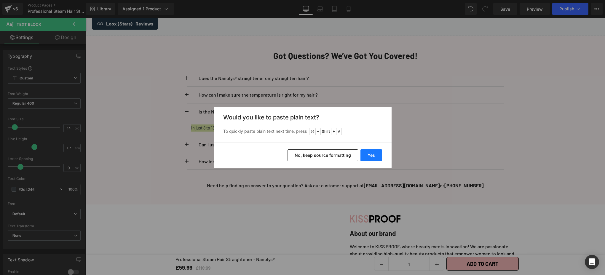
click at [370, 154] on button "Yes" at bounding box center [372, 155] width 22 height 12
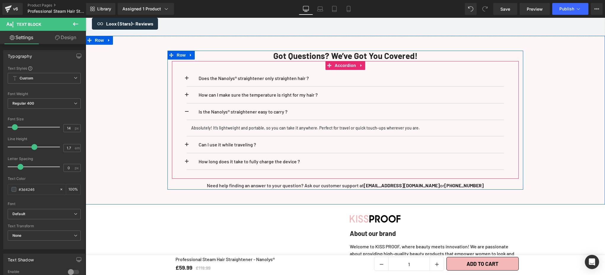
click at [187, 139] on button at bounding box center [193, 144] width 12 height 17
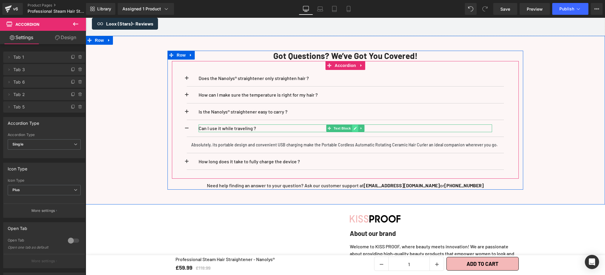
click at [354, 127] on icon at bounding box center [355, 128] width 3 height 3
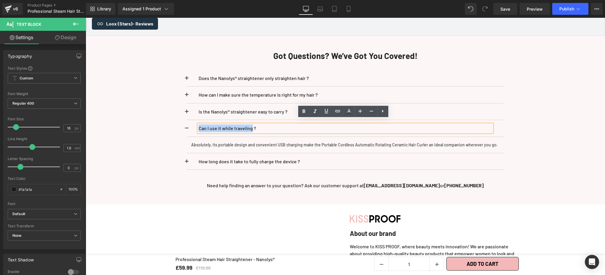
drag, startPoint x: 252, startPoint y: 124, endPoint x: 198, endPoint y: 123, distance: 54.0
click at [199, 125] on p "Can I use it while traveling ?" at bounding box center [346, 129] width 294 height 8
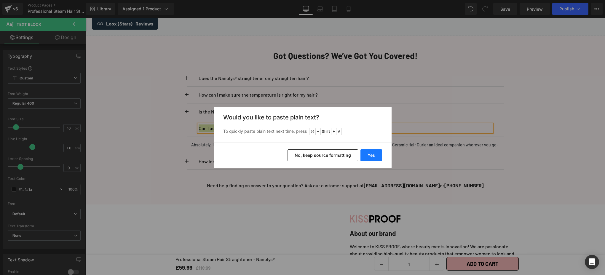
click at [369, 157] on button "Yes" at bounding box center [372, 155] width 22 height 12
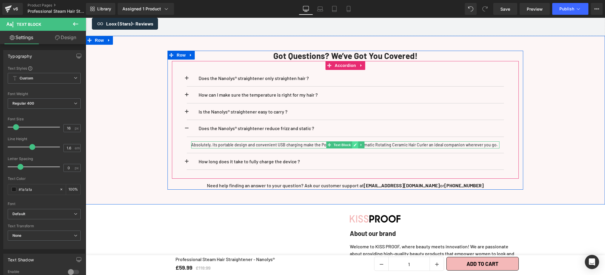
click at [354, 143] on icon at bounding box center [355, 145] width 3 height 4
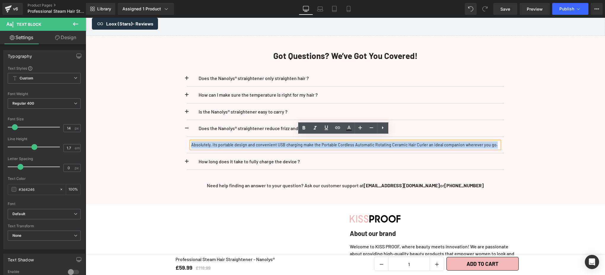
drag, startPoint x: 361, startPoint y: 145, endPoint x: 190, endPoint y: 140, distance: 170.5
click at [191, 141] on p "Absolutely, its portable design and convenient USB charging make the Portable C…" at bounding box center [345, 144] width 308 height 7
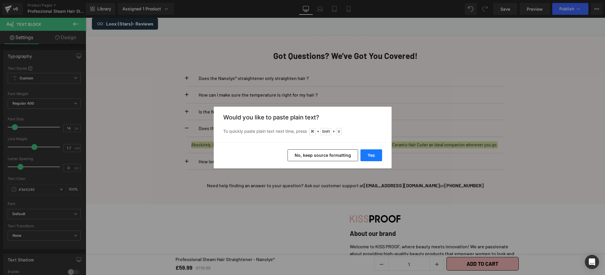
click at [372, 158] on button "Yes" at bounding box center [372, 155] width 22 height 12
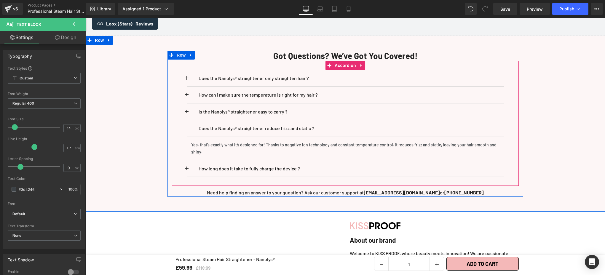
click at [187, 162] on button at bounding box center [193, 168] width 12 height 17
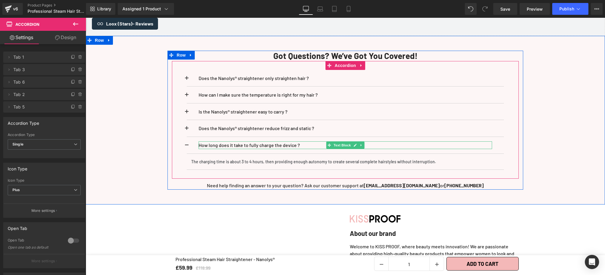
click at [295, 141] on p "How long does it take to fully charge the device ?" at bounding box center [346, 145] width 294 height 8
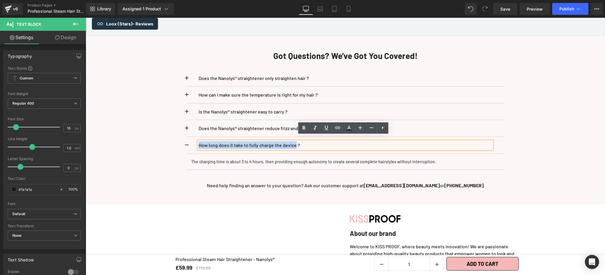
drag, startPoint x: 295, startPoint y: 140, endPoint x: 197, endPoint y: 141, distance: 98.7
click at [199, 141] on p "How long does it take to fully charge the device ?" at bounding box center [346, 145] width 294 height 8
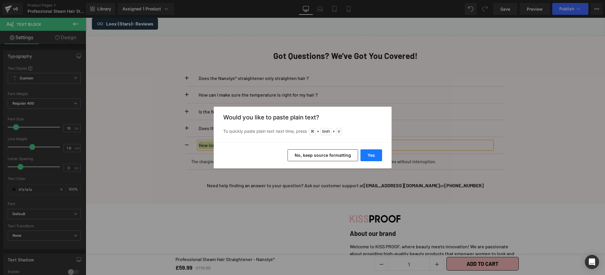
click at [366, 155] on button "Yes" at bounding box center [372, 155] width 22 height 12
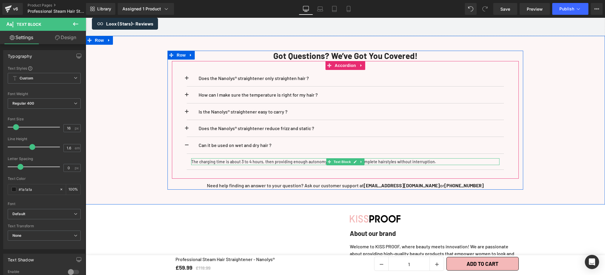
click at [430, 158] on p "The charging time is about 3 to 4 hours, then providing enough autonomy to crea…" at bounding box center [345, 161] width 308 height 7
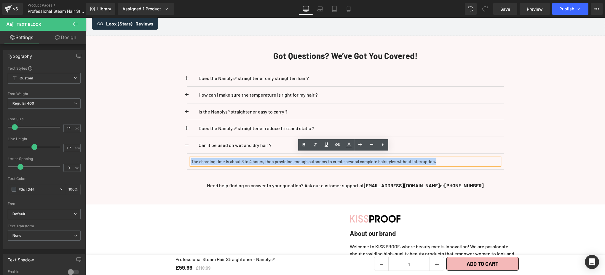
drag, startPoint x: 430, startPoint y: 157, endPoint x: 189, endPoint y: 157, distance: 241.0
click at [191, 158] on p "The charging time is about 3 to 4 hours, then providing enough autonomy to crea…" at bounding box center [345, 161] width 308 height 7
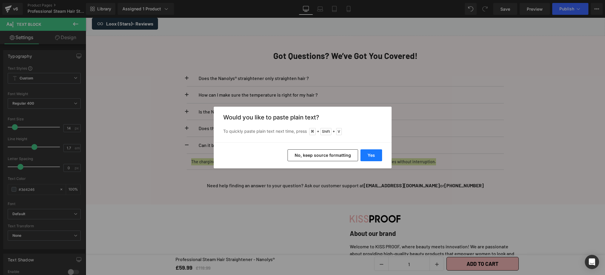
click at [375, 159] on button "Yes" at bounding box center [372, 155] width 22 height 12
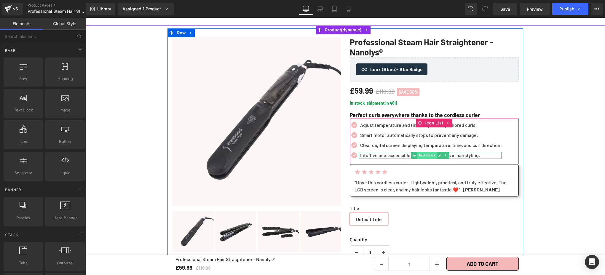
scroll to position [39, 0]
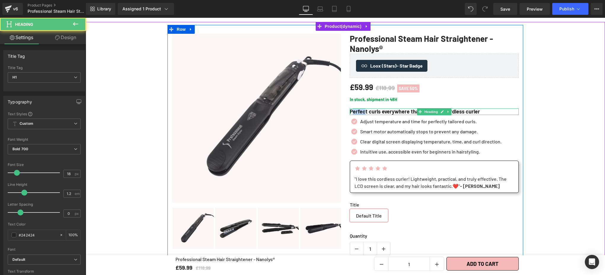
drag, startPoint x: 350, startPoint y: 112, endPoint x: 423, endPoint y: 121, distance: 74.3
click at [363, 112] on h1 "Perfect curls everywhere thanks to the cordless curler" at bounding box center [434, 112] width 169 height 7
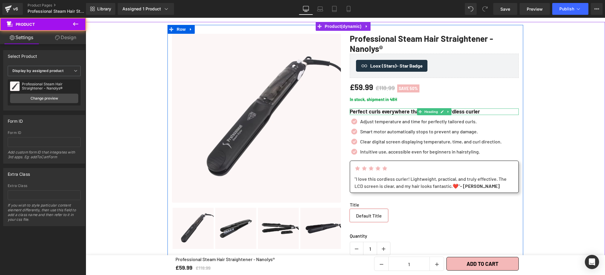
click at [487, 112] on h1 "Perfect curls everywhere thanks to the cordless curler" at bounding box center [434, 112] width 169 height 7
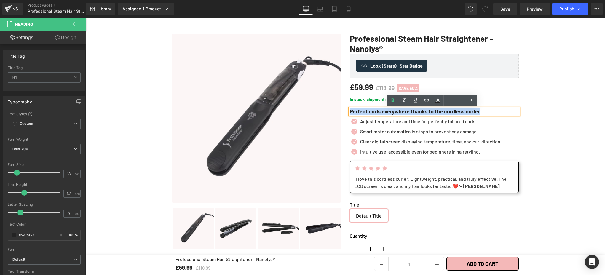
drag, startPoint x: 488, startPoint y: 113, endPoint x: 349, endPoint y: 112, distance: 139.3
click at [350, 112] on h1 "Perfect curls everywhere thanks to the cordless curler" at bounding box center [434, 112] width 169 height 7
paste div
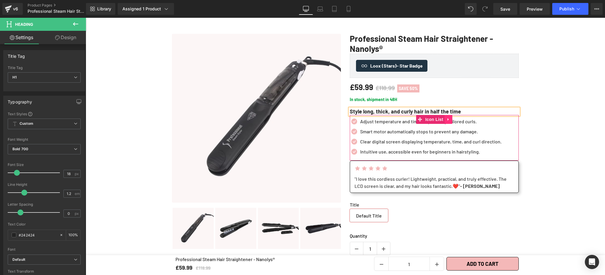
click at [448, 119] on icon at bounding box center [448, 119] width 1 height 3
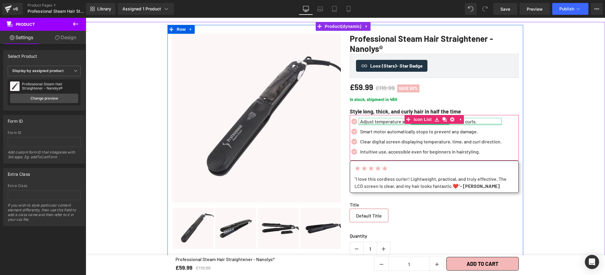
click at [386, 124] on div at bounding box center [430, 124] width 143 height 1
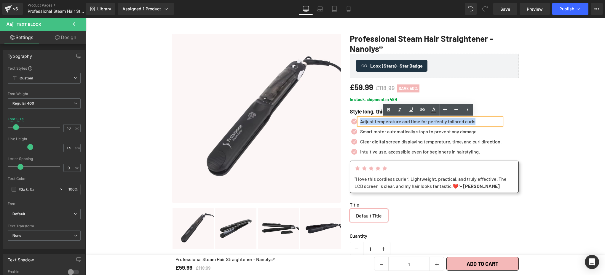
drag, startPoint x: 472, startPoint y: 122, endPoint x: 358, endPoint y: 122, distance: 114.4
click at [359, 122] on div "Adjust temperature and time for perfectly tailored curls." at bounding box center [430, 121] width 143 height 7
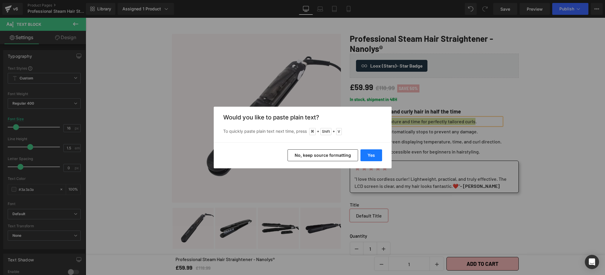
click at [373, 153] on button "Yes" at bounding box center [372, 155] width 22 height 12
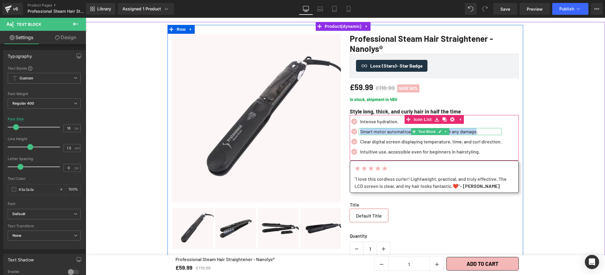
drag, startPoint x: 476, startPoint y: 131, endPoint x: 359, endPoint y: 130, distance: 116.5
click at [360, 130] on p "Smart motor automatically stops to prevent any damage." at bounding box center [430, 131] width 141 height 7
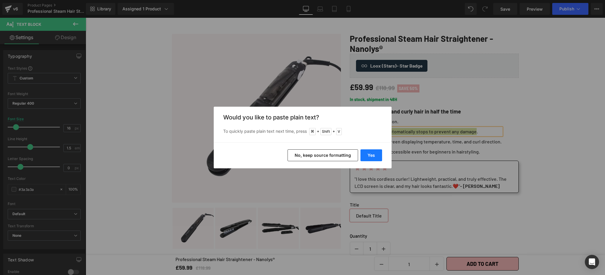
click at [378, 154] on button "Yes" at bounding box center [372, 155] width 22 height 12
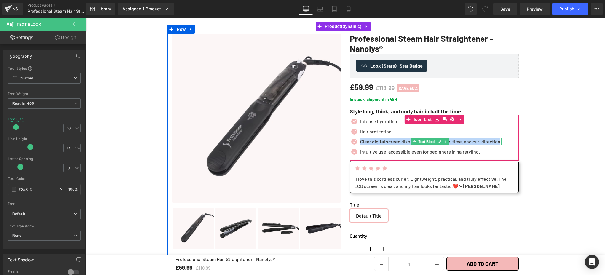
drag, startPoint x: 497, startPoint y: 142, endPoint x: 358, endPoint y: 143, distance: 138.8
click at [360, 143] on p "Clear digital screen displaying temperature, time, and curl direction." at bounding box center [430, 141] width 141 height 7
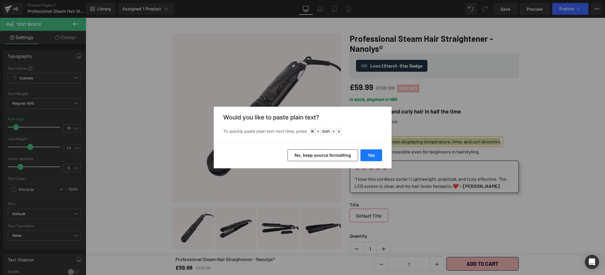
click at [375, 153] on button "Yes" at bounding box center [372, 155] width 22 height 12
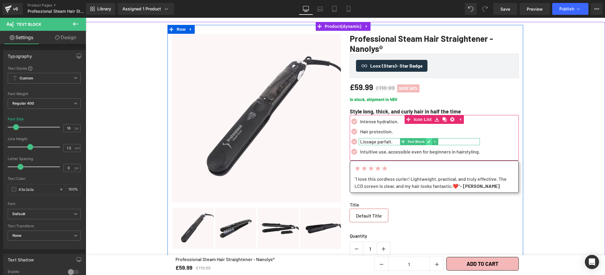
click at [428, 141] on icon at bounding box center [429, 142] width 3 height 4
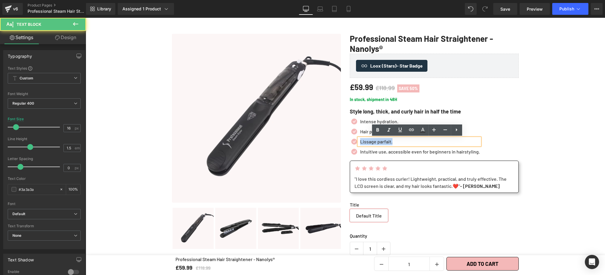
drag, startPoint x: 403, startPoint y: 143, endPoint x: 357, endPoint y: 142, distance: 46.3
click at [359, 142] on div "Lissage parfait." at bounding box center [419, 141] width 121 height 7
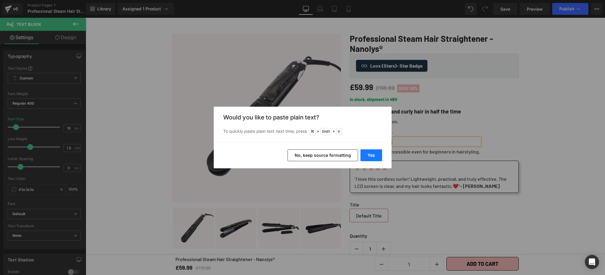
click at [367, 154] on button "Yes" at bounding box center [372, 155] width 22 height 12
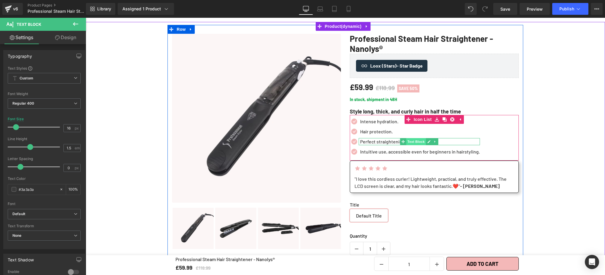
click at [406, 144] on span "Text Block" at bounding box center [416, 141] width 20 height 7
click at [428, 141] on icon at bounding box center [429, 141] width 3 height 3
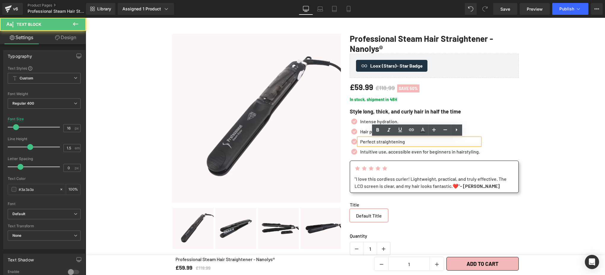
click at [405, 143] on p "Perfect straightening" at bounding box center [420, 141] width 120 height 7
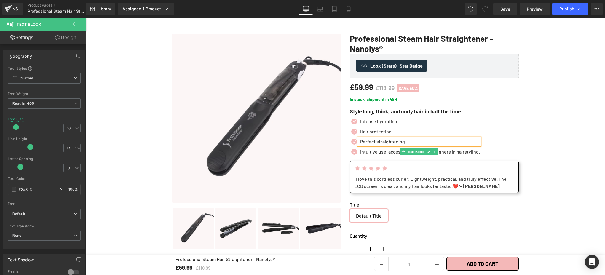
click at [473, 152] on p "Intuitive use, accessible even for beginners in hairstyling." at bounding box center [420, 151] width 120 height 7
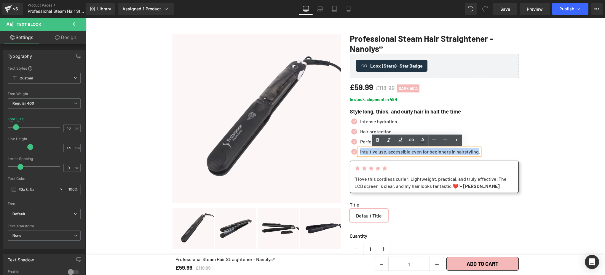
drag, startPoint x: 476, startPoint y: 152, endPoint x: 358, endPoint y: 151, distance: 118.6
click at [359, 151] on div "Intuitive use, accessible even for beginners in hairstyling." at bounding box center [419, 151] width 121 height 7
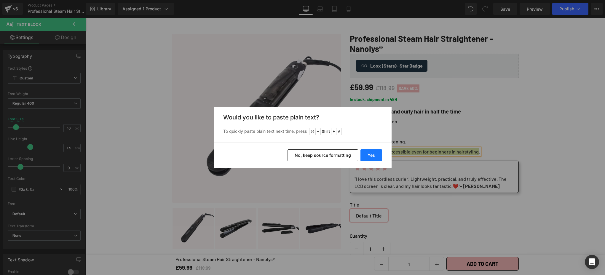
click at [370, 155] on button "Yes" at bounding box center [372, 155] width 22 height 12
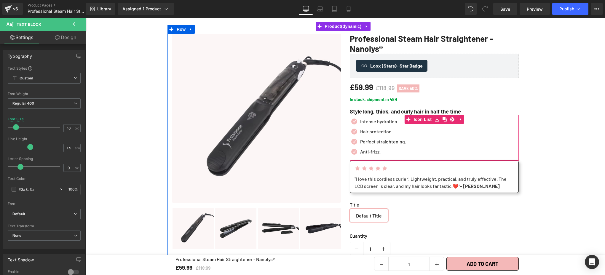
click at [425, 146] on div "Icon Intense hydration. Text Block Icon Hair protection. Text Block Icon Perfec…" at bounding box center [434, 138] width 169 height 40
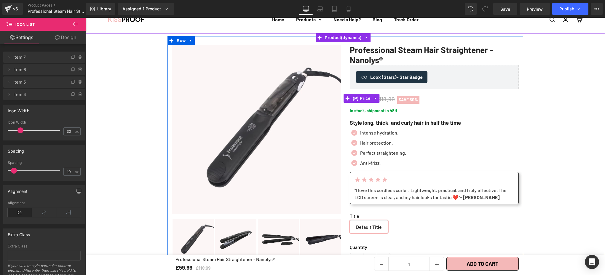
scroll to position [27, 0]
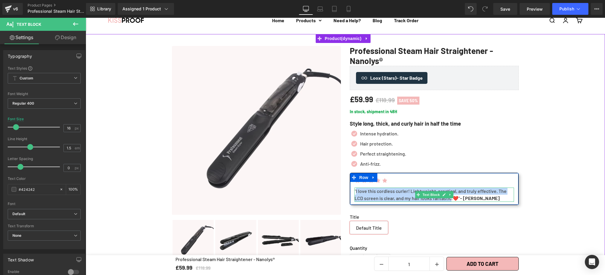
drag, startPoint x: 354, startPoint y: 191, endPoint x: 452, endPoint y: 199, distance: 97.6
click at [452, 199] on div ""I love this cordless curler! Lightweight, practical, and truly effective. The …" at bounding box center [435, 195] width 160 height 14
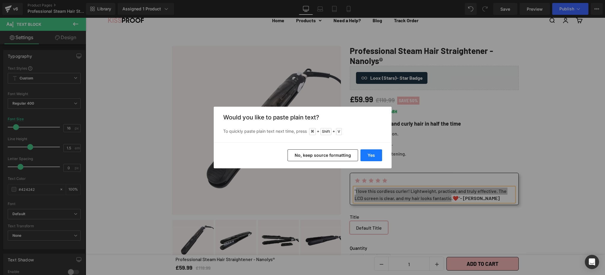
click at [375, 157] on button "Yes" at bounding box center [372, 155] width 22 height 12
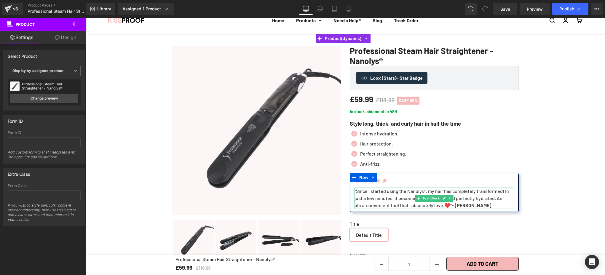
click at [468, 206] on strong "- [PERSON_NAME]" at bounding box center [472, 205] width 40 height 6
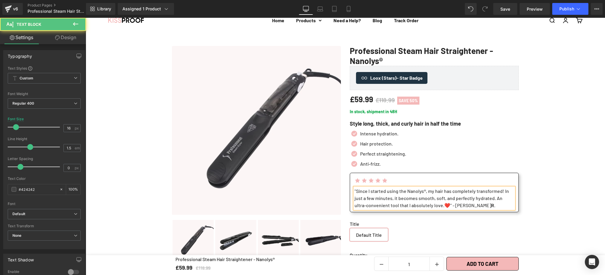
click at [491, 206] on strong "R." at bounding box center [493, 205] width 4 height 6
click at [472, 206] on div ""Since I started using the Nanolys®, my hair has completely transformed! In jus…" at bounding box center [435, 198] width 160 height 21
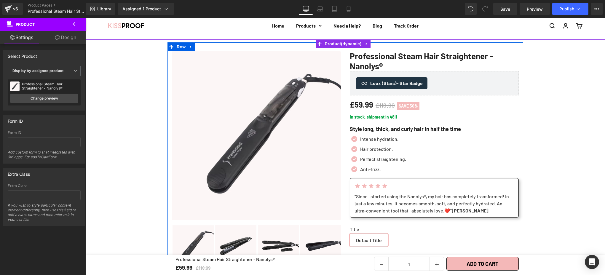
scroll to position [0, 0]
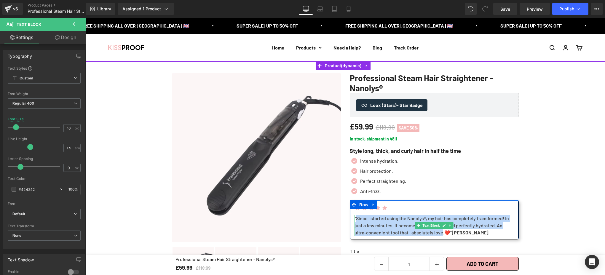
drag, startPoint x: 355, startPoint y: 218, endPoint x: 440, endPoint y: 234, distance: 86.3
click at [440, 234] on div ""Since I started using the Nanolys®, my hair has completely transformed! In jus…" at bounding box center [435, 225] width 160 height 21
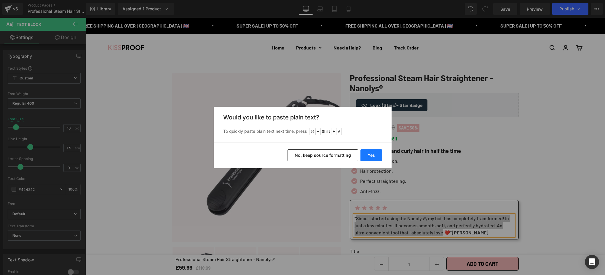
click at [370, 153] on button "Yes" at bounding box center [372, 155] width 22 height 12
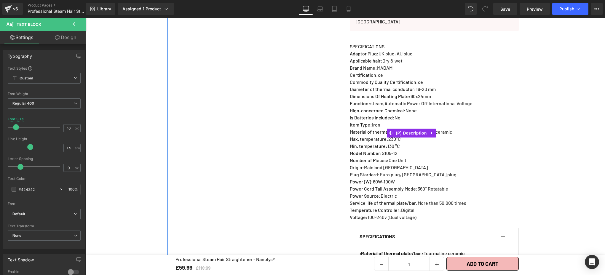
scroll to position [323, 0]
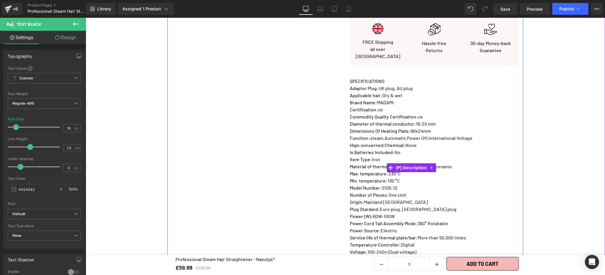
click at [355, 85] on span "Adaptor Plug" at bounding box center [363, 88] width 27 height 6
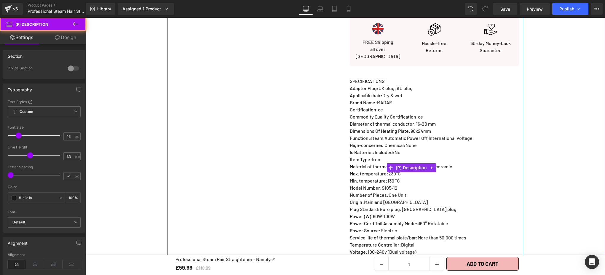
click at [416, 92] on p "Applicable hair : Dry & wet" at bounding box center [411, 95] width 123 height 7
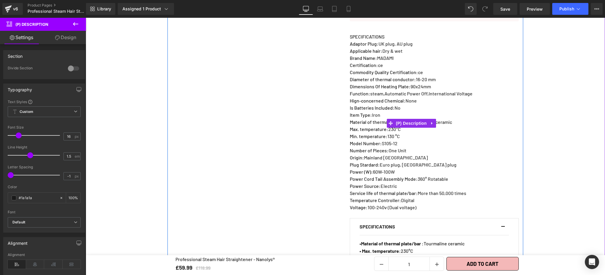
scroll to position [398, 0]
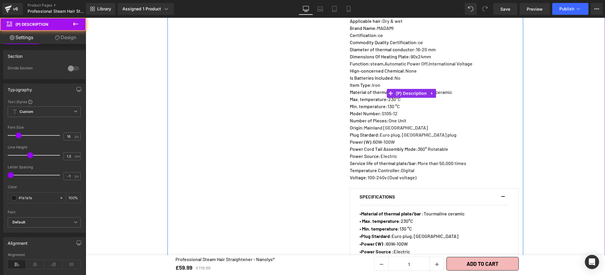
click at [418, 174] on p "Voltage : 100-240v (Dual voltage)" at bounding box center [411, 177] width 123 height 7
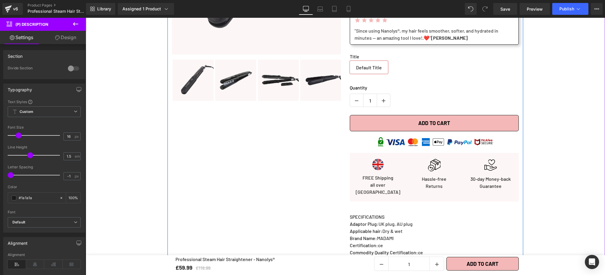
scroll to position [174, 0]
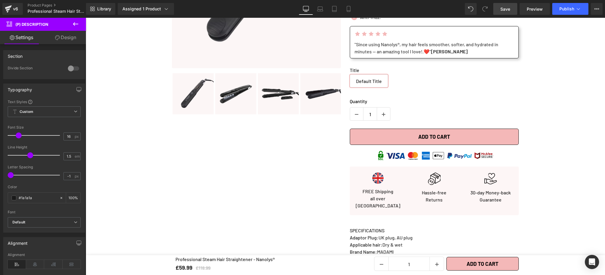
click at [504, 8] on span "Save" at bounding box center [505, 9] width 10 height 6
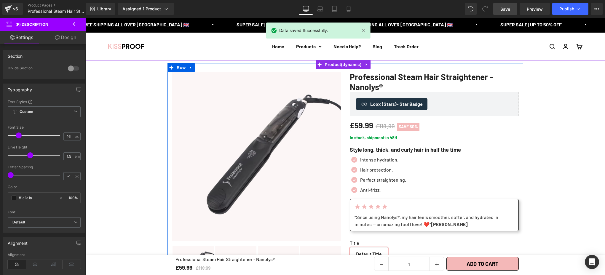
scroll to position [0, 0]
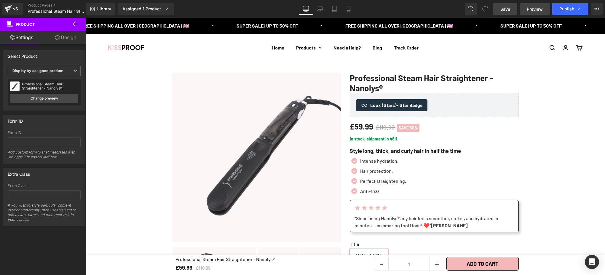
click at [532, 11] on span "Preview" at bounding box center [535, 9] width 16 height 6
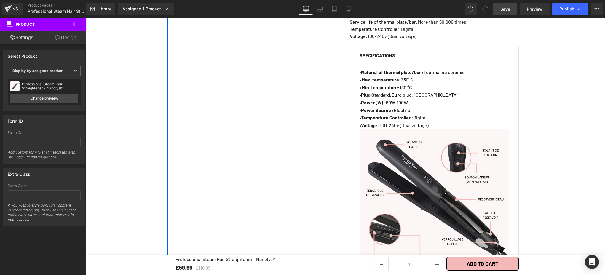
scroll to position [460, 0]
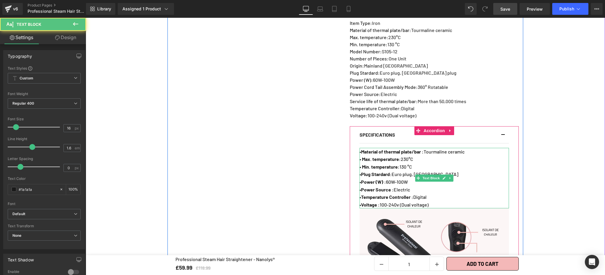
click at [399, 156] on strong "• Max. temperature:" at bounding box center [380, 159] width 41 height 6
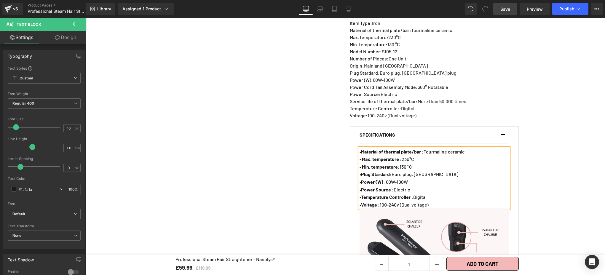
click at [398, 164] on strong "• Min. temperature:" at bounding box center [380, 167] width 40 height 6
click at [390, 171] on strong "Plug Stardard:" at bounding box center [376, 174] width 31 height 6
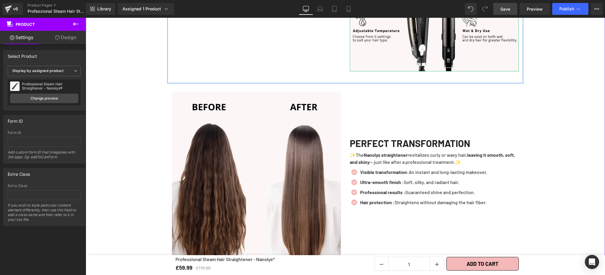
scroll to position [1955, 0]
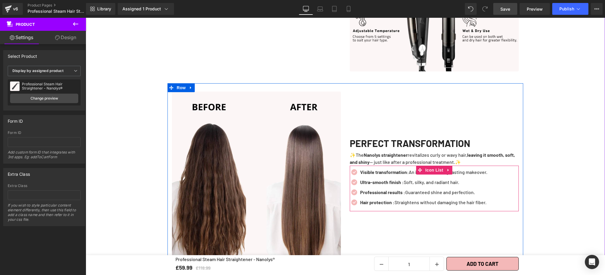
drag, startPoint x: 486, startPoint y: 184, endPoint x: 450, endPoint y: 168, distance: 39.0
click at [486, 189] on div "Professional results : Guaranteed shine and perfection. Text Block" at bounding box center [423, 192] width 129 height 7
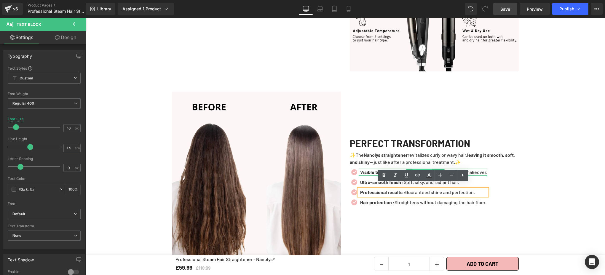
click at [415, 169] on span "Text Block" at bounding box center [423, 172] width 20 height 7
click at [434, 170] on icon at bounding box center [435, 172] width 3 height 4
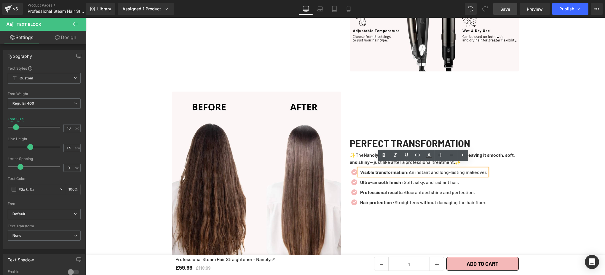
click at [409, 169] on strong "Visible transformation:" at bounding box center [384, 172] width 49 height 6
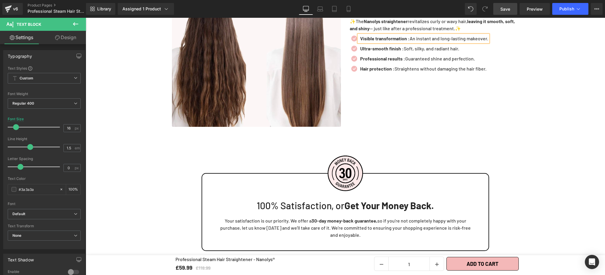
scroll to position [1986, 0]
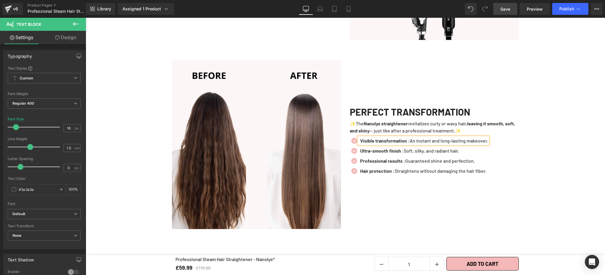
click at [508, 7] on span "Save" at bounding box center [505, 9] width 10 height 6
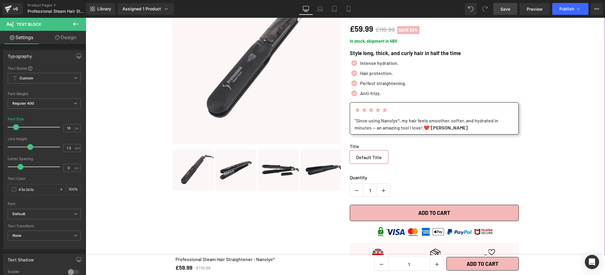
scroll to position [90, 0]
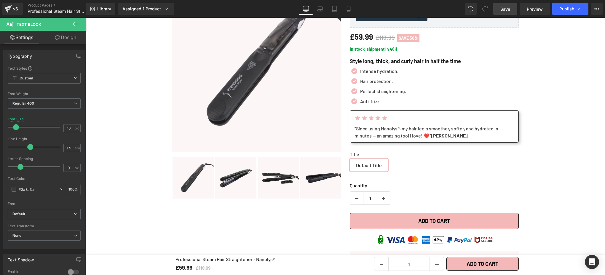
click at [501, 8] on span "Save" at bounding box center [505, 9] width 10 height 6
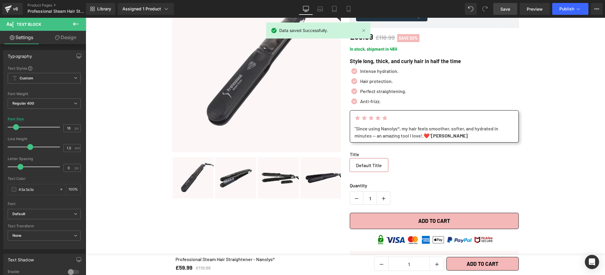
click at [503, 7] on span "Save" at bounding box center [505, 9] width 10 height 6
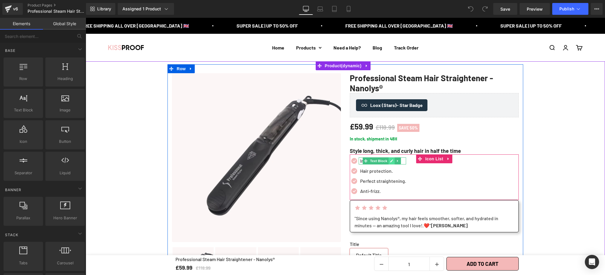
click at [390, 160] on icon at bounding box center [391, 161] width 3 height 3
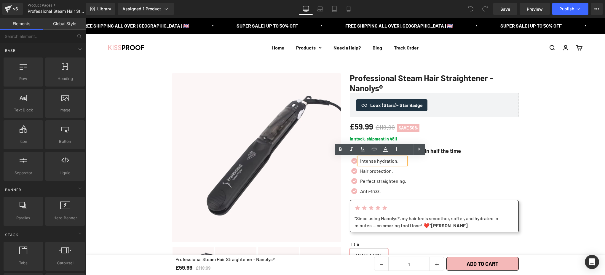
click at [397, 162] on p "Intense hydration." at bounding box center [383, 160] width 46 height 7
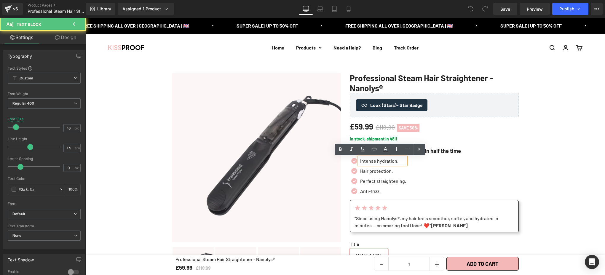
click at [400, 163] on p "Intense hydration." at bounding box center [383, 160] width 46 height 7
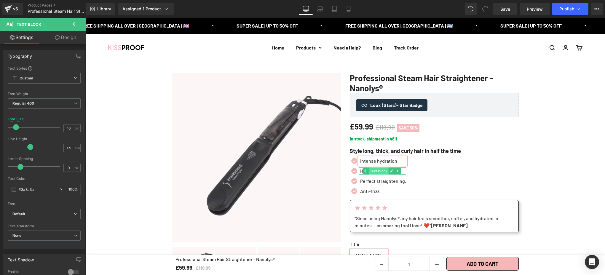
click at [384, 170] on span "Text Block" at bounding box center [379, 171] width 20 height 7
click at [391, 172] on icon at bounding box center [391, 171] width 3 height 4
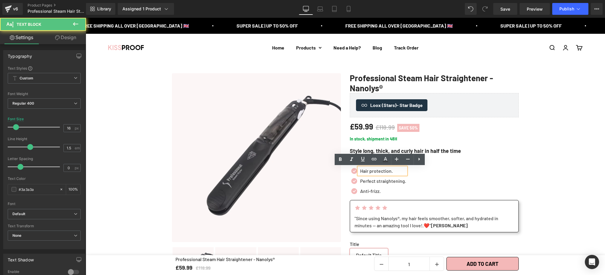
click at [395, 172] on p "Hair protection." at bounding box center [383, 171] width 46 height 7
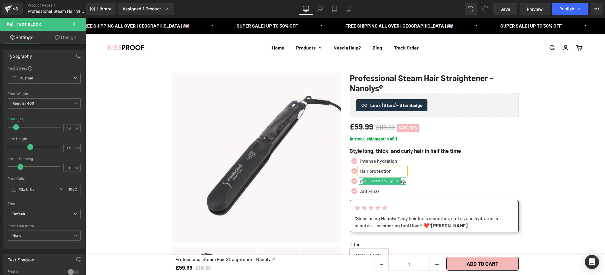
click at [400, 181] on p "Perfect straightening." at bounding box center [383, 181] width 46 height 7
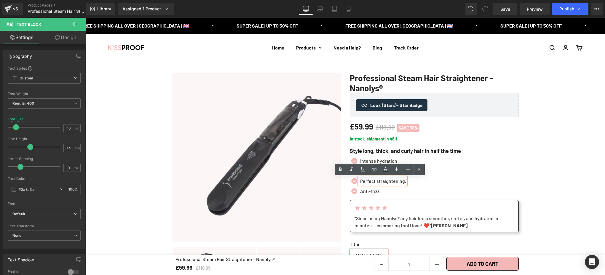
click at [403, 182] on div "Perfect straightening." at bounding box center [382, 181] width 47 height 7
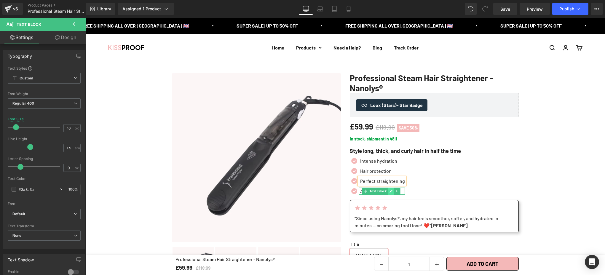
click at [390, 191] on icon at bounding box center [390, 191] width 3 height 4
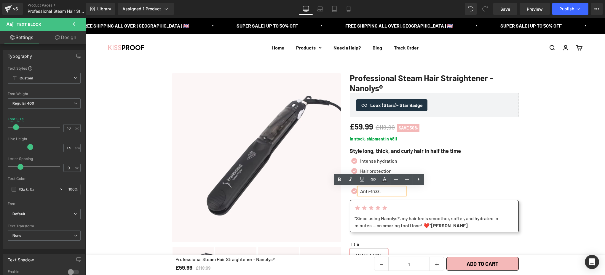
click at [387, 193] on p "Anti-frizz." at bounding box center [382, 191] width 45 height 7
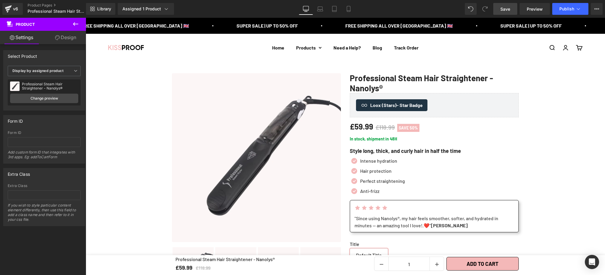
click at [509, 12] on span "Save" at bounding box center [505, 9] width 10 height 6
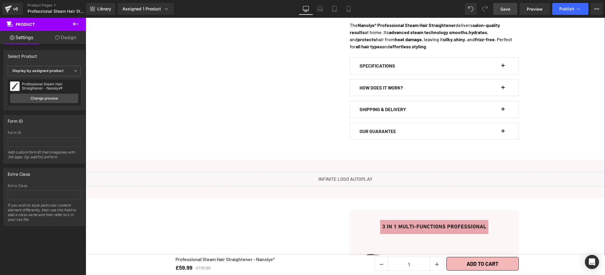
scroll to position [333, 0]
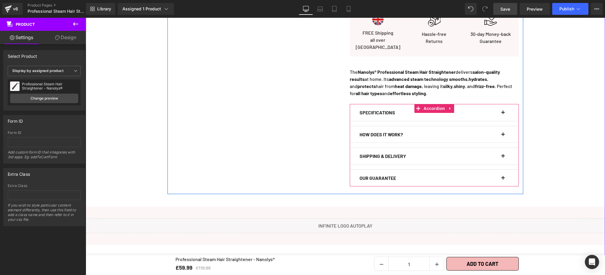
click at [503, 109] on button "button" at bounding box center [506, 112] width 6 height 17
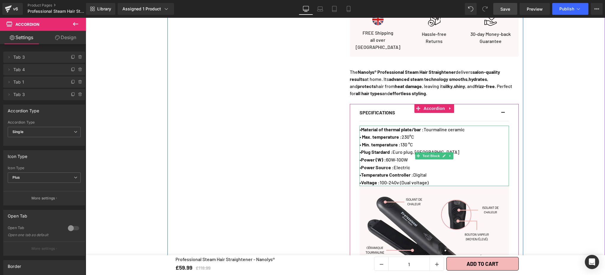
click at [393, 149] on strong "Plug Stardard :" at bounding box center [376, 152] width 31 height 6
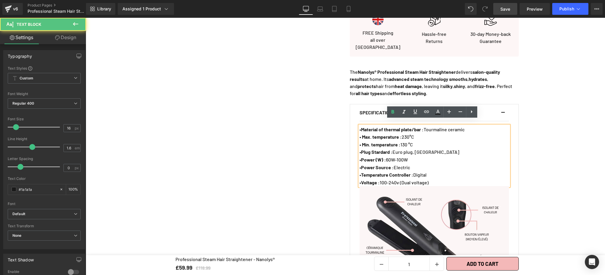
click at [434, 148] on p "• Plug Stardard : Euro plug, US" at bounding box center [434, 152] width 149 height 8
drag, startPoint x: 416, startPoint y: 147, endPoint x: 403, endPoint y: 147, distance: 13.0
click at [403, 149] on span "• Plug Stardard : Euro plug, US" at bounding box center [410, 152] width 100 height 6
click at [407, 149] on span "• Plug Stardard : Euro plug, US" at bounding box center [410, 152] width 100 height 6
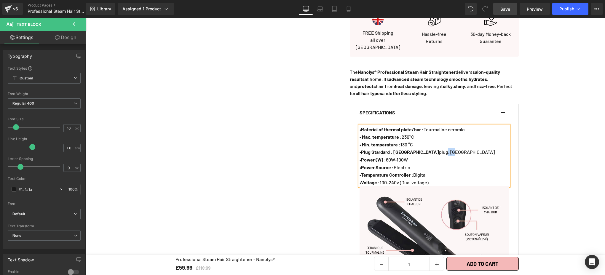
drag, startPoint x: 424, startPoint y: 147, endPoint x: 413, endPoint y: 146, distance: 10.7
click at [413, 148] on p "• Plug Stardard : UK plug, US" at bounding box center [434, 152] width 149 height 8
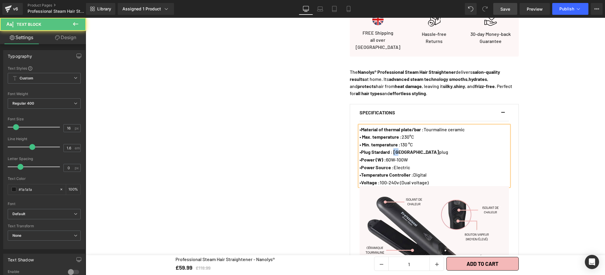
drag, startPoint x: 403, startPoint y: 146, endPoint x: 396, endPoint y: 146, distance: 6.8
click at [396, 149] on strong "Plug Stardard : UK" at bounding box center [400, 152] width 78 height 6
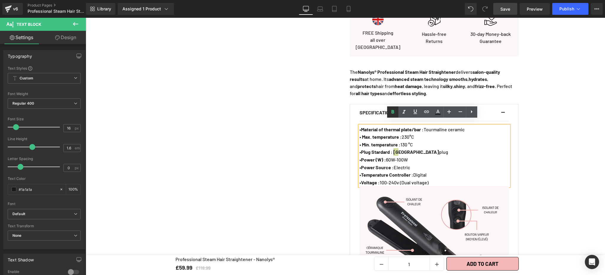
click at [391, 113] on icon at bounding box center [392, 112] width 7 height 7
click at [507, 9] on span "Save" at bounding box center [505, 9] width 10 height 6
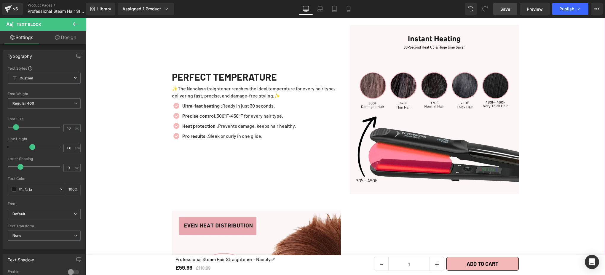
scroll to position [1322, 0]
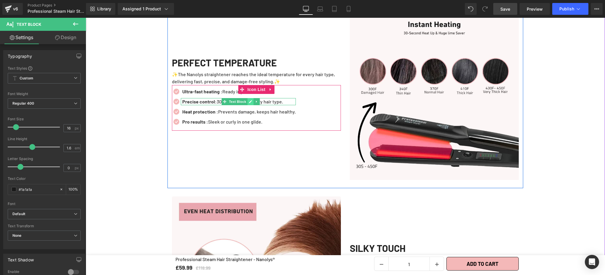
click at [249, 100] on icon at bounding box center [250, 101] width 3 height 3
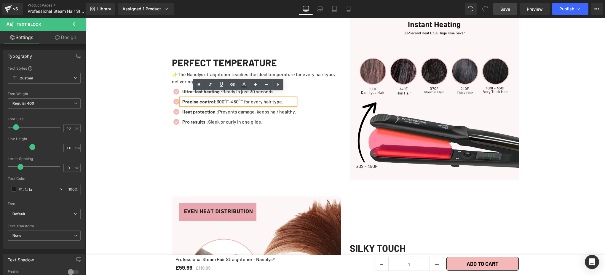
click at [230, 98] on p "Precise control : 300°F–450°F for every hair type." at bounding box center [239, 101] width 114 height 7
click at [296, 141] on div "PERFECT TEMPERATURE Heading ✨The Nanolys straightener reaches the ideal tempera…" at bounding box center [257, 95] width 178 height 169
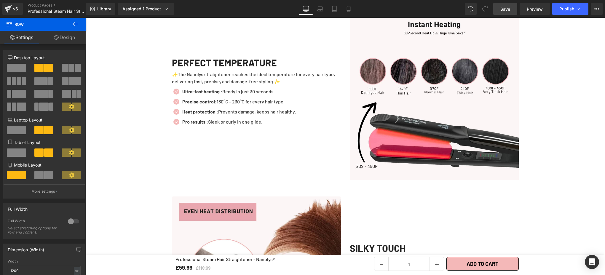
click at [567, 226] on div "Liquid Row Image ALL-IN-ONE STRAIGHTENER Heading ✨Discover the power of the 3-i…" at bounding box center [345, 237] width 519 height 1302
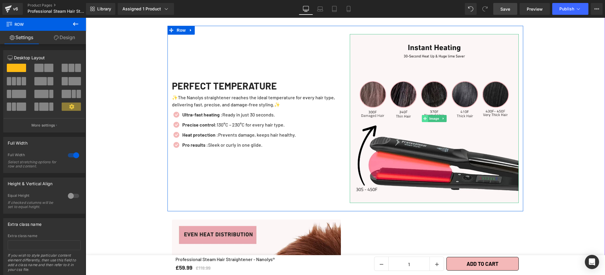
scroll to position [1297, 0]
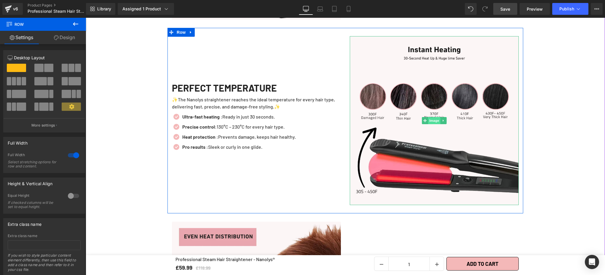
click at [430, 117] on span "Image" at bounding box center [434, 120] width 12 height 7
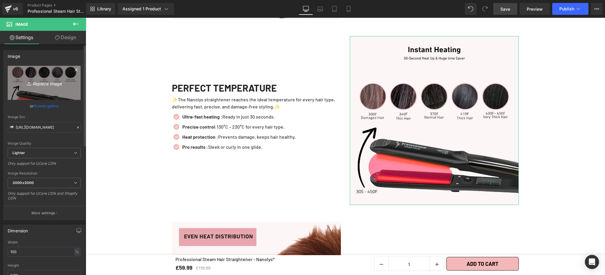
click at [39, 83] on icon "Replace Image" at bounding box center [43, 82] width 47 height 7
type input "C:\fakepath\s17_80_Hair Straightener (9).png"
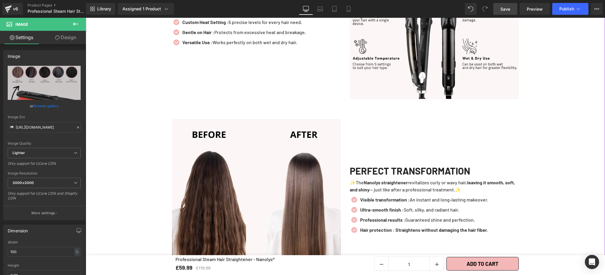
scroll to position [1769, 0]
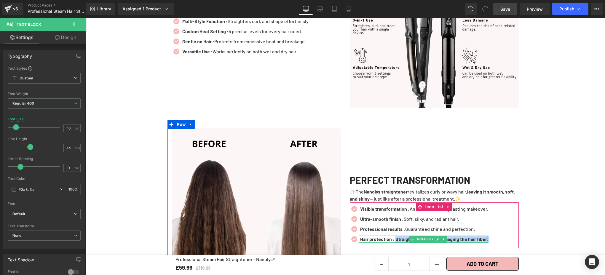
drag, startPoint x: 396, startPoint y: 235, endPoint x: 494, endPoint y: 235, distance: 97.8
click at [488, 236] on div "Hair protection : Straightens without damaging the hair fiber. Text Block" at bounding box center [424, 239] width 130 height 7
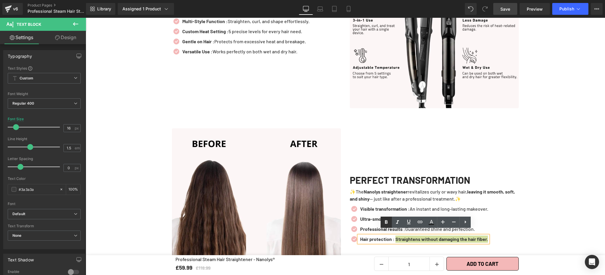
click at [388, 222] on icon at bounding box center [386, 222] width 7 height 7
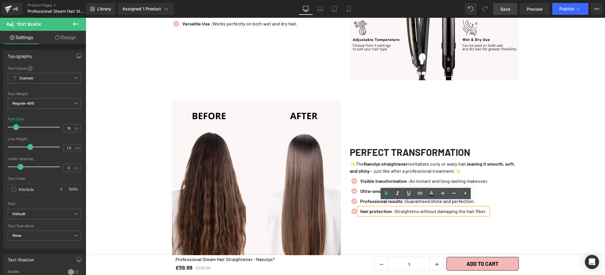
scroll to position [1798, 0]
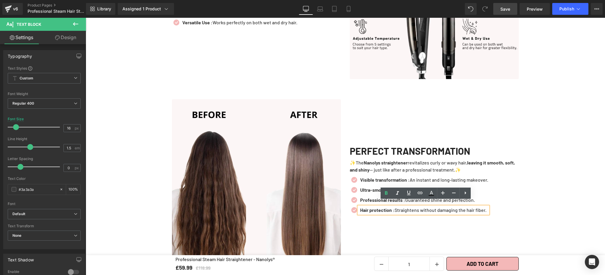
click at [399, 235] on div "PERFECT TRANSFORMATION Heading ✨The Nanolys straightener revitalizes curly or w…" at bounding box center [434, 183] width 178 height 169
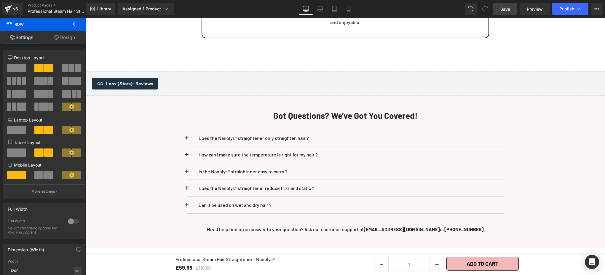
scroll to position [2168, 0]
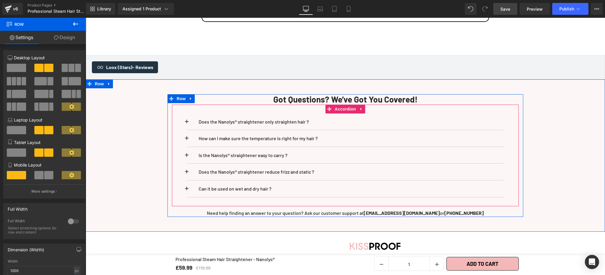
click at [217, 118] on p "Does the Nanolys® straightener only straighten hair ?" at bounding box center [346, 122] width 294 height 8
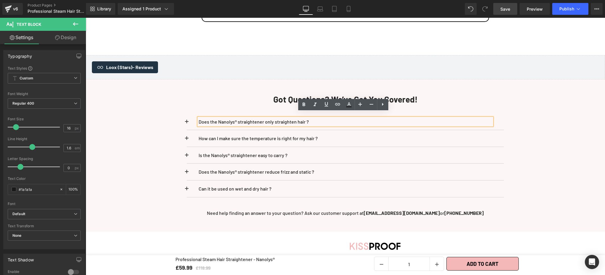
click at [187, 114] on button at bounding box center [193, 122] width 12 height 17
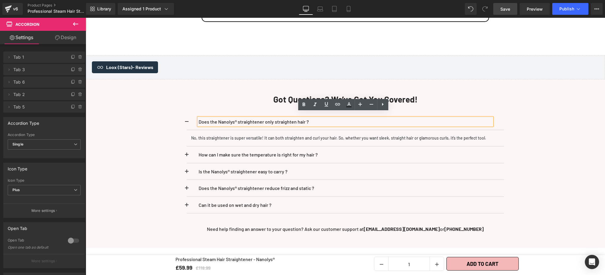
click at [187, 148] on button at bounding box center [193, 154] width 12 height 17
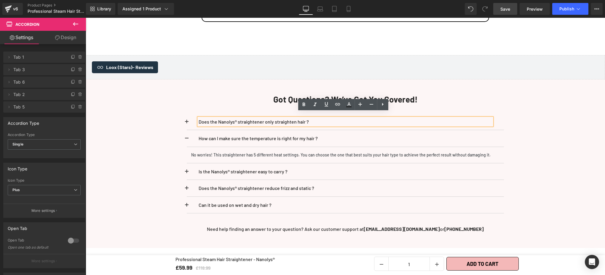
click at [187, 167] on button at bounding box center [193, 171] width 12 height 17
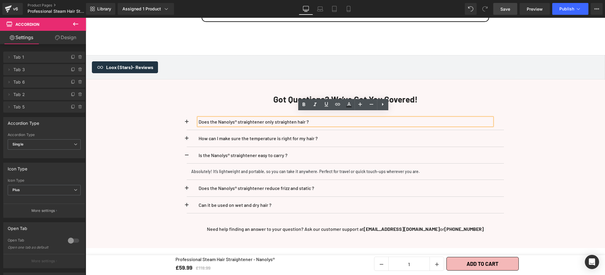
click at [187, 181] on button at bounding box center [193, 188] width 12 height 17
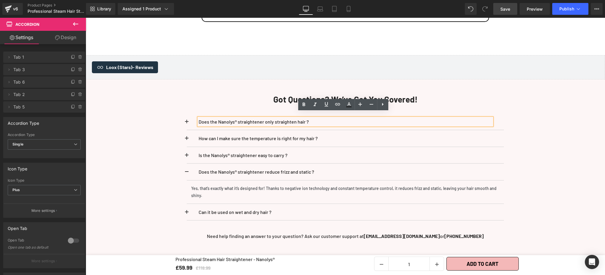
click at [187, 214] on span at bounding box center [187, 214] width 0 height 0
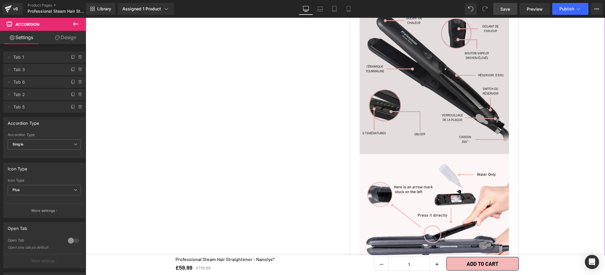
scroll to position [484, 0]
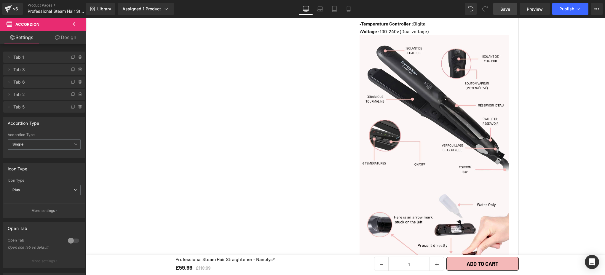
click at [504, 12] on span "Save" at bounding box center [505, 9] width 10 height 6
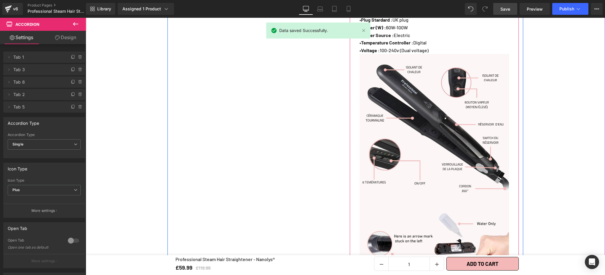
scroll to position [448, 0]
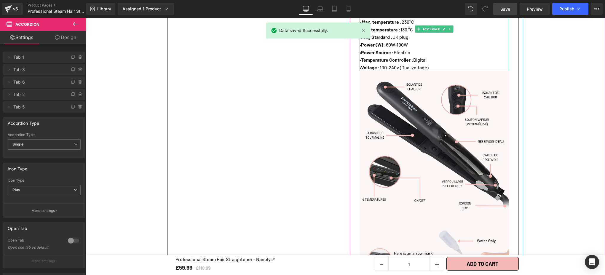
click at [392, 65] on span "• Voltage : 100-240v (Dual voltage)" at bounding box center [394, 68] width 69 height 6
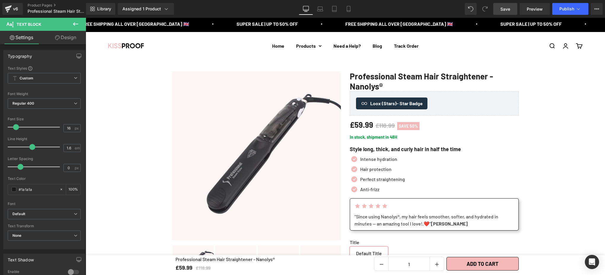
scroll to position [0, 0]
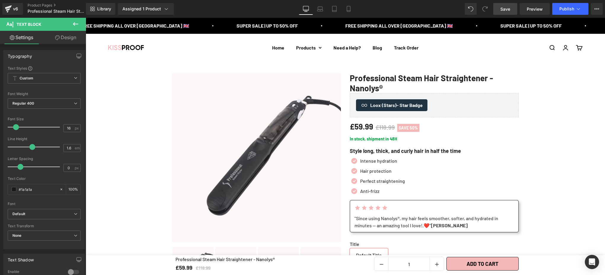
click at [504, 6] on span "Save" at bounding box center [505, 9] width 10 height 6
click at [532, 7] on span "Preview" at bounding box center [535, 9] width 16 height 6
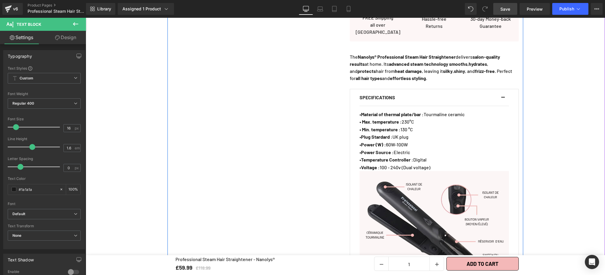
scroll to position [347, 0]
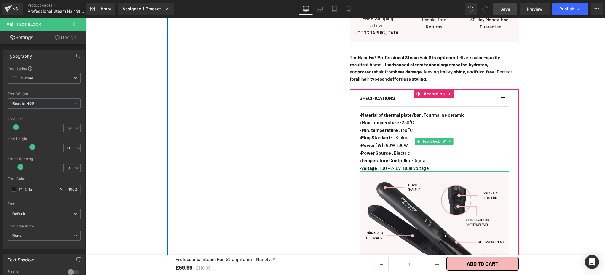
click at [412, 127] on span "• Min. temperature : 130 °C" at bounding box center [386, 130] width 53 height 6
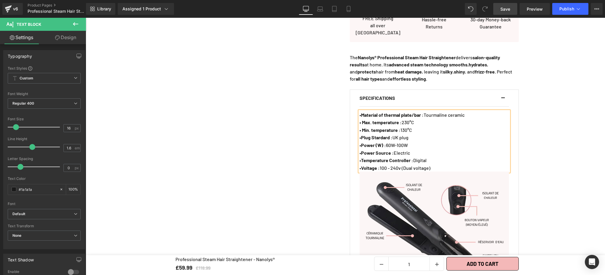
click at [508, 12] on span "Save" at bounding box center [505, 9] width 10 height 6
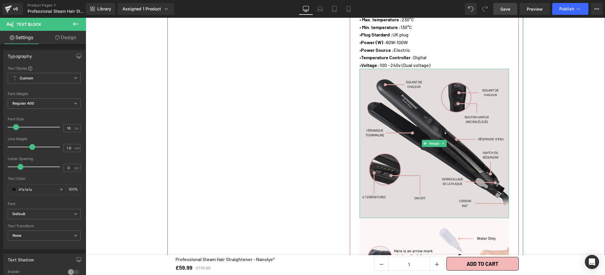
scroll to position [446, 0]
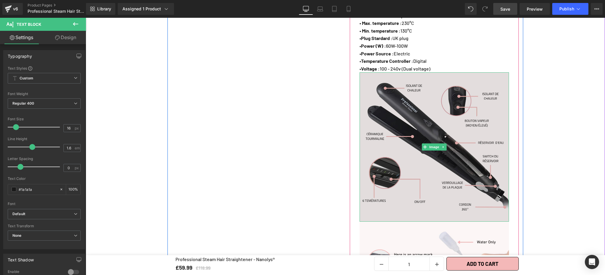
click at [403, 124] on img at bounding box center [434, 146] width 149 height 149
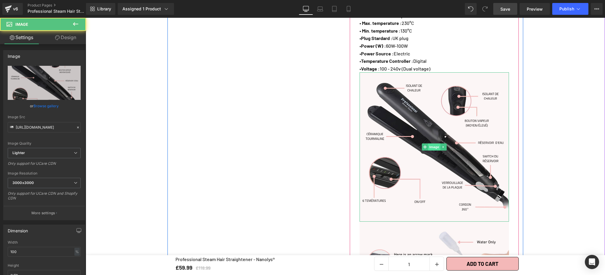
click at [429, 143] on span "Image" at bounding box center [434, 146] width 12 height 7
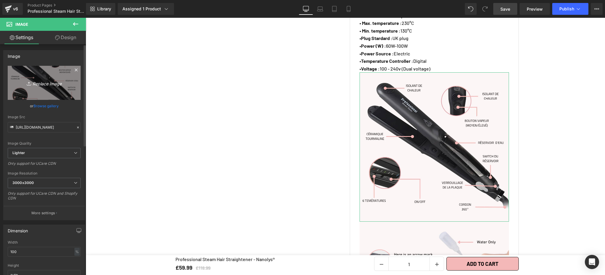
click at [40, 82] on icon "Replace Image" at bounding box center [43, 82] width 47 height 7
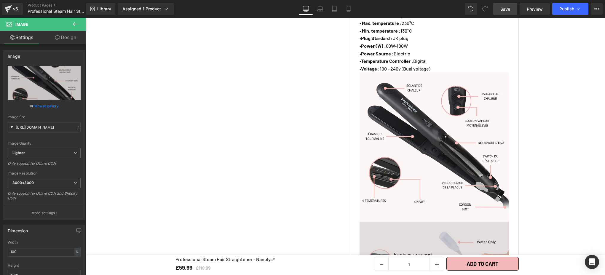
type input "C:\fakepath\s17_80_Hair Straightener (14).png"
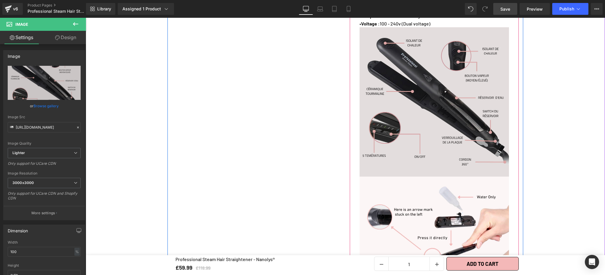
scroll to position [453, 0]
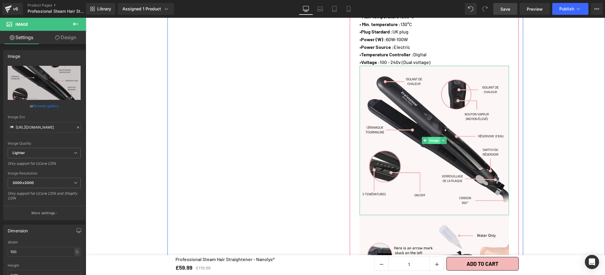
click at [428, 137] on span "Image" at bounding box center [434, 140] width 12 height 7
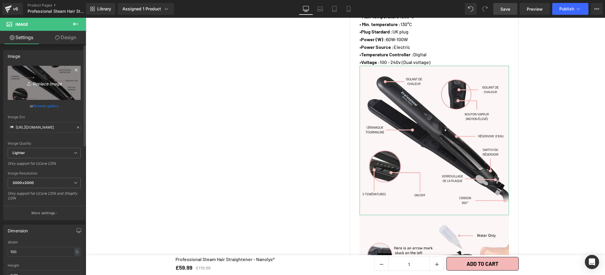
click at [39, 87] on link "Replace Image" at bounding box center [44, 83] width 73 height 34
type input "C:\fakepath\s17_80_Hair Straightener (15).webp"
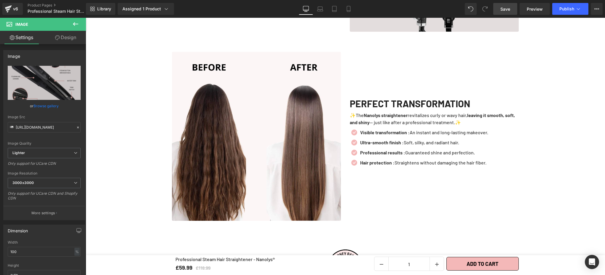
scroll to position [1729, 0]
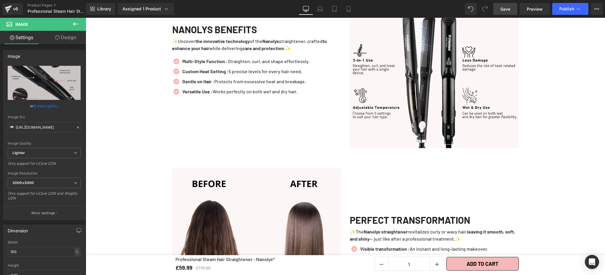
click at [505, 10] on span "Save" at bounding box center [505, 9] width 10 height 6
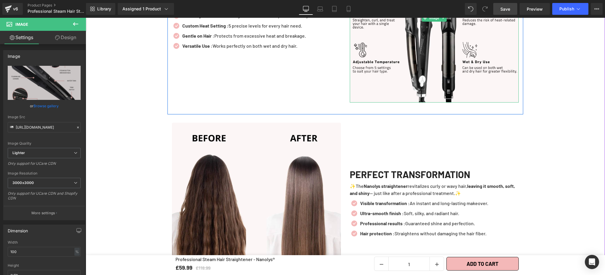
scroll to position [1787, 0]
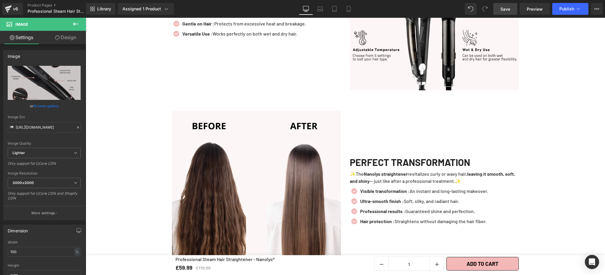
click at [509, 13] on link "Save" at bounding box center [505, 9] width 24 height 12
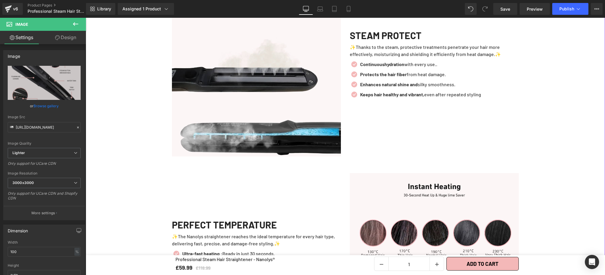
scroll to position [967, 0]
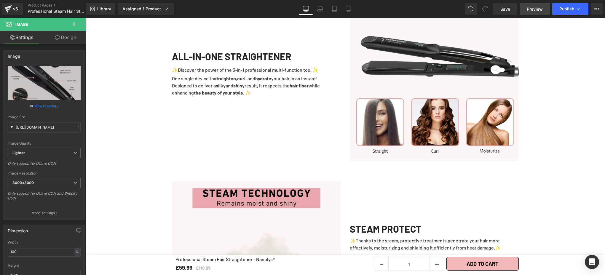
click at [530, 10] on span "Preview" at bounding box center [535, 9] width 16 height 6
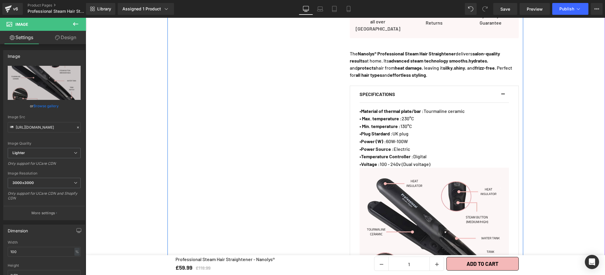
scroll to position [234, 0]
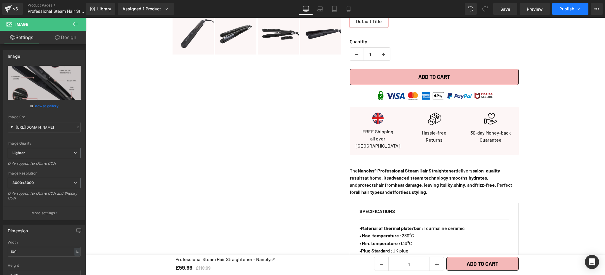
click at [564, 9] on span "Publish" at bounding box center [566, 9] width 15 height 5
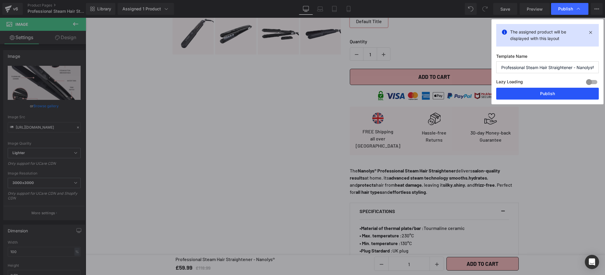
click at [561, 95] on button "Publish" at bounding box center [547, 94] width 103 height 12
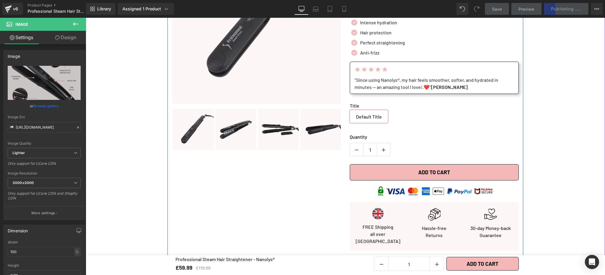
scroll to position [130, 0]
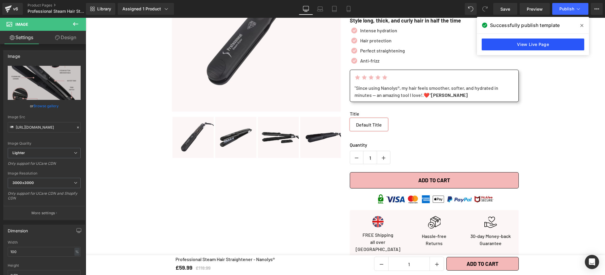
click at [522, 42] on link "View Live Page" at bounding box center [533, 45] width 103 height 12
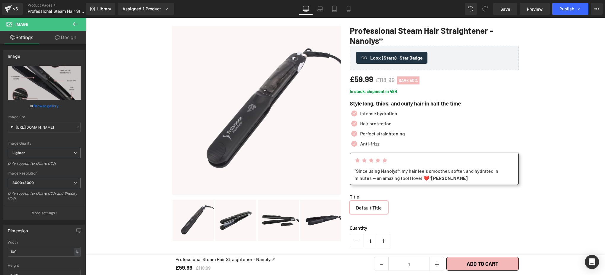
scroll to position [0, 0]
